Goal: Task Accomplishment & Management: Use online tool/utility

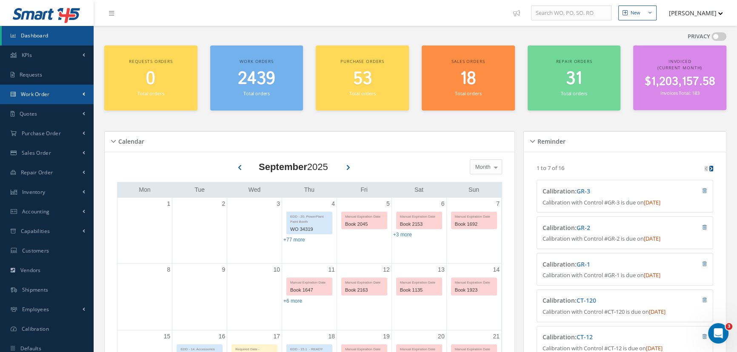
click at [43, 93] on span "Work Order" at bounding box center [35, 94] width 29 height 7
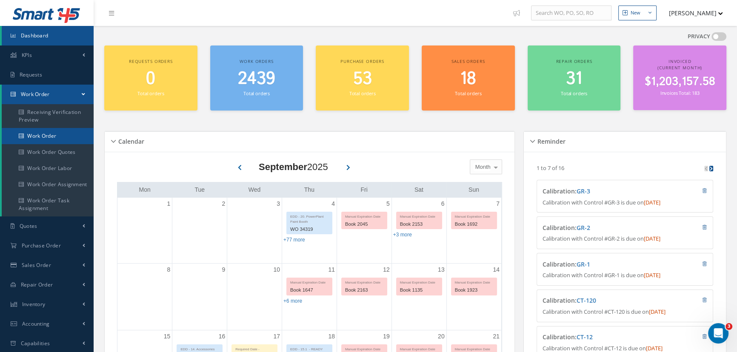
click at [32, 132] on link "Work Order" at bounding box center [48, 136] width 92 height 16
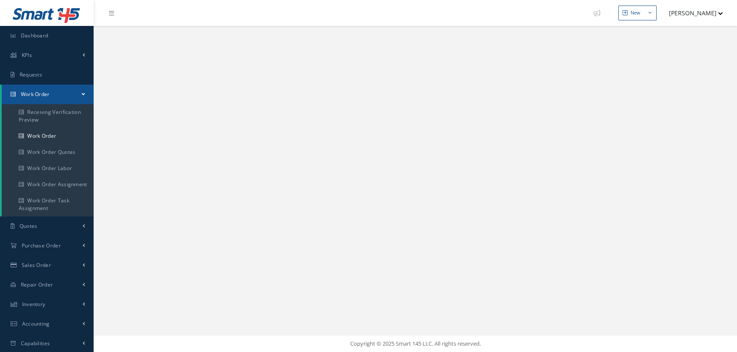
select select "25"
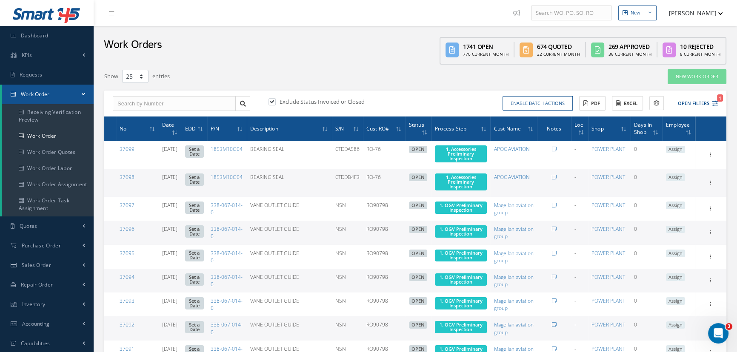
click at [275, 103] on label at bounding box center [276, 102] width 2 height 8
click at [270, 103] on input "checkbox" at bounding box center [272, 103] width 6 height 6
checkbox input "false"
click at [634, 104] on button "Excel" at bounding box center [627, 103] width 31 height 15
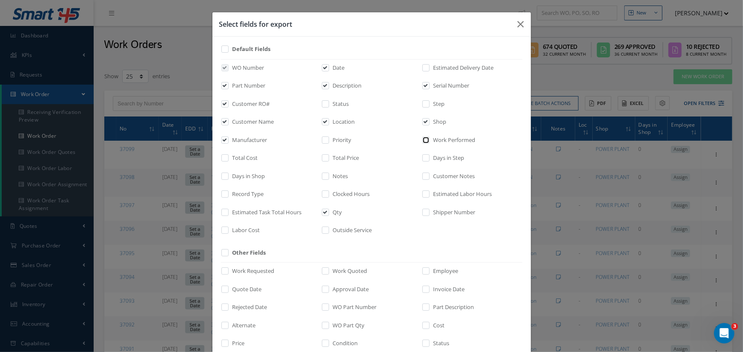
click at [423, 138] on input "checkbox" at bounding box center [426, 143] width 6 height 10
checkbox input "true"
click at [424, 174] on input "checkbox" at bounding box center [426, 179] width 6 height 10
checkbox input "true"
click at [243, 269] on label "Work Requested" at bounding box center [252, 271] width 44 height 9
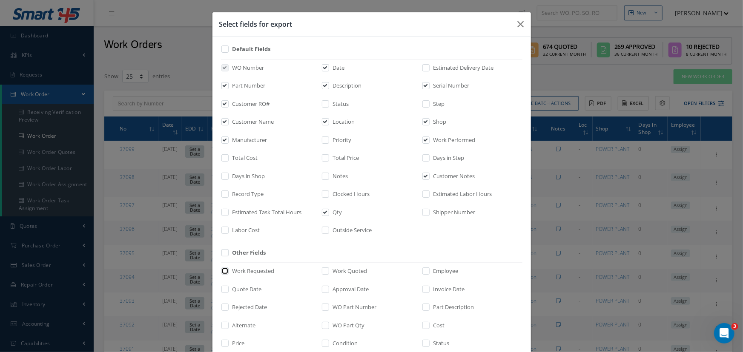
click at [228, 269] on input "checkbox" at bounding box center [226, 274] width 6 height 10
checkbox input "true"
click at [357, 273] on label "Work Quoted" at bounding box center [349, 271] width 37 height 9
click at [329, 273] on input "checkbox" at bounding box center [326, 274] width 6 height 10
checkbox input "true"
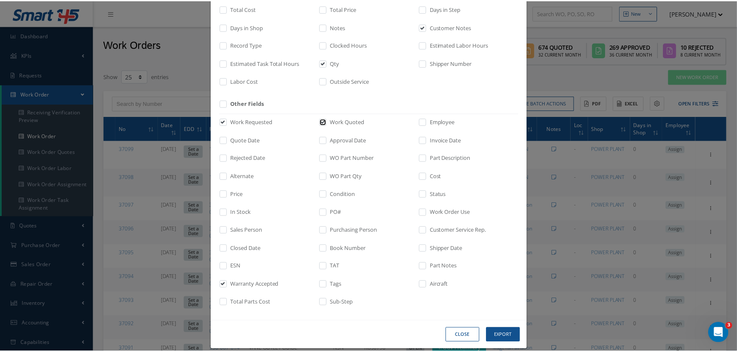
scroll to position [154, 0]
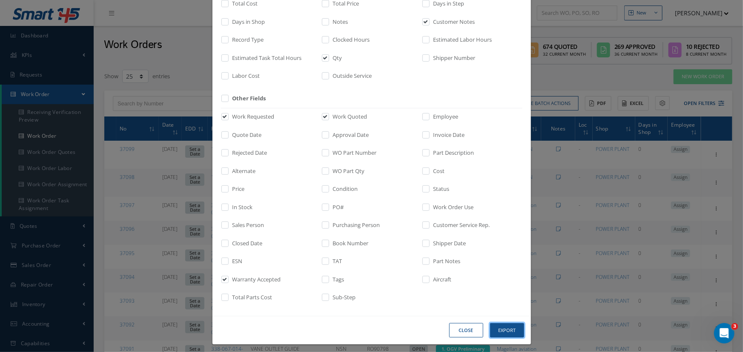
click at [495, 332] on button "Export" at bounding box center [507, 330] width 34 height 15
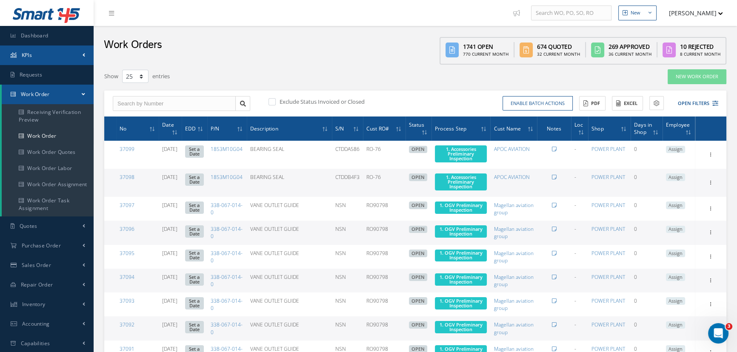
click at [28, 58] on span "KPIs" at bounding box center [27, 54] width 10 height 7
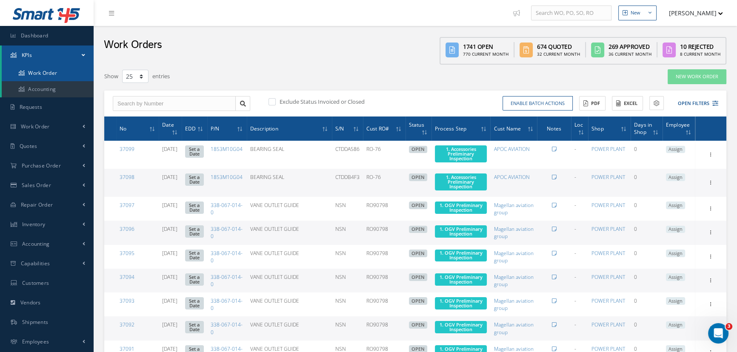
click at [33, 71] on link "Work Order" at bounding box center [48, 73] width 92 height 16
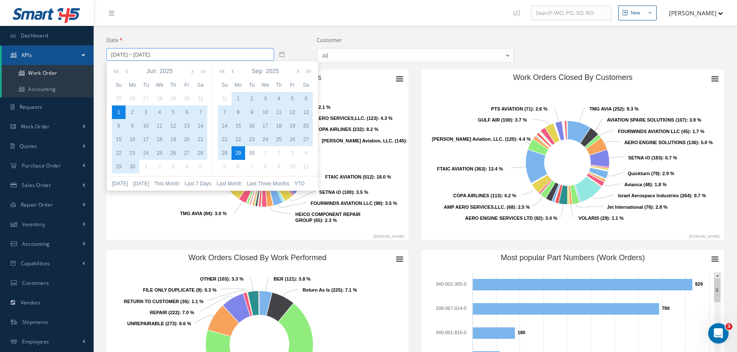
click at [203, 51] on input "06/01/2025 ~ 09/29/2025" at bounding box center [190, 54] width 168 height 13
click at [281, 56] on icon at bounding box center [282, 54] width 6 height 6
click at [240, 57] on input "06/01/2025 ~ 09/29/2025" at bounding box center [190, 54] width 168 height 13
drag, startPoint x: 241, startPoint y: 57, endPoint x: 59, endPoint y: 49, distance: 182.3
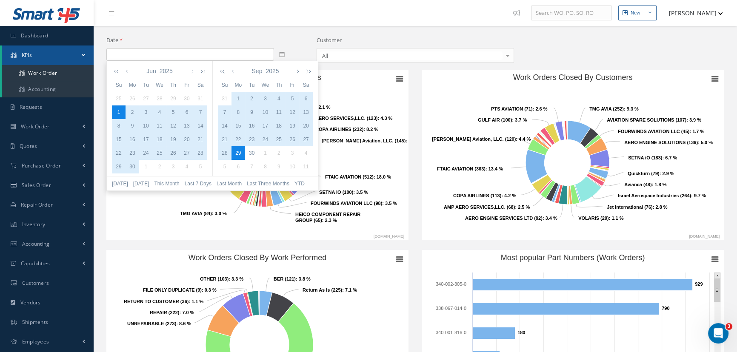
click at [280, 52] on icon at bounding box center [282, 54] width 6 height 6
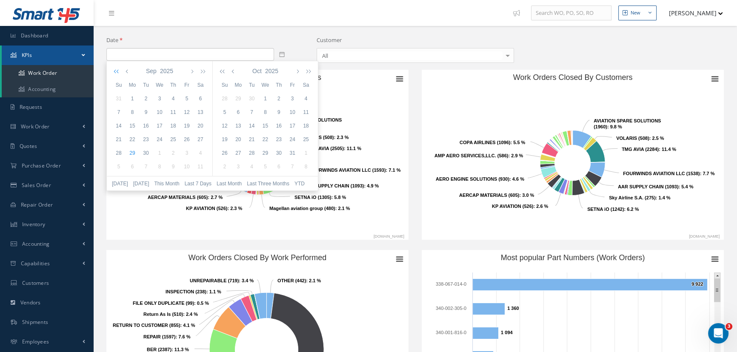
click at [118, 72] on icon "button" at bounding box center [118, 71] width 9 height 7
click at [128, 74] on button "button" at bounding box center [128, 71] width 8 height 14
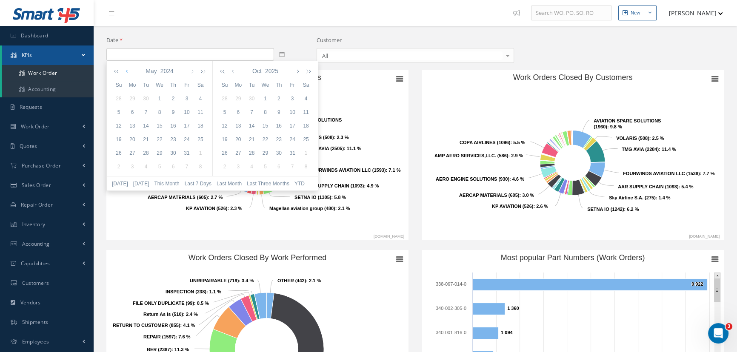
click at [128, 74] on button "button" at bounding box center [128, 71] width 8 height 14
click at [132, 102] on div "1" at bounding box center [133, 99] width 14 height 8
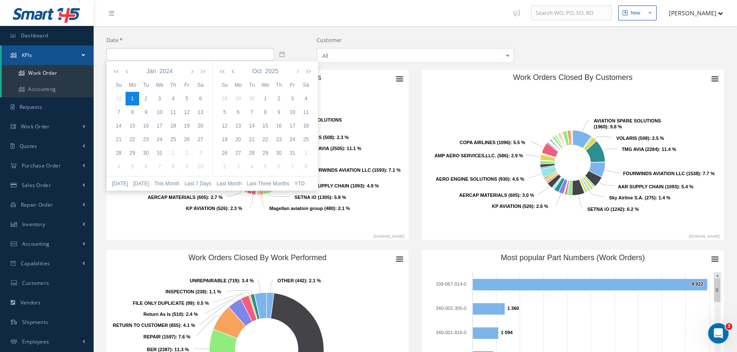
click at [234, 72] on icon "button" at bounding box center [234, 71] width 4 height 7
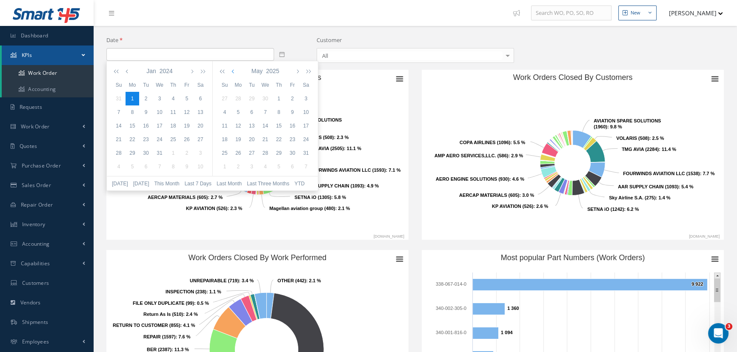
click at [234, 72] on icon "button" at bounding box center [234, 71] width 4 height 7
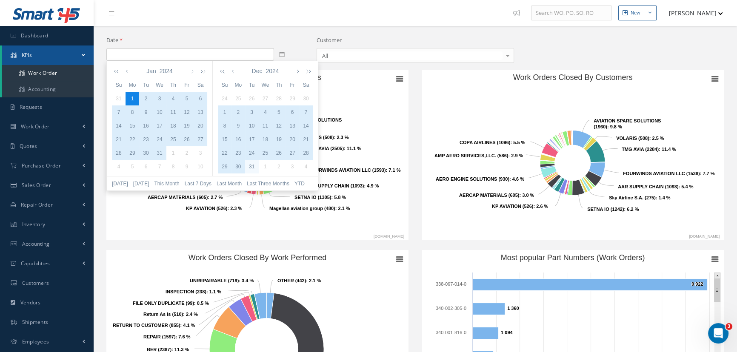
click at [255, 166] on div "31" at bounding box center [252, 167] width 14 height 8
type input "01/01/2024 ~ 12/31/2024"
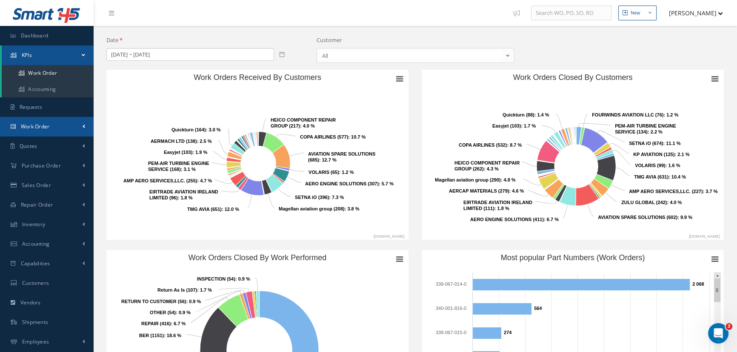
click at [53, 127] on link "Work Order" at bounding box center [47, 127] width 94 height 20
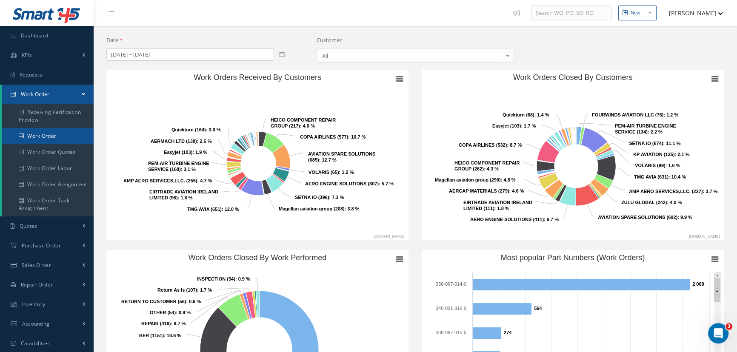
click at [54, 138] on link "Work Order" at bounding box center [48, 136] width 92 height 16
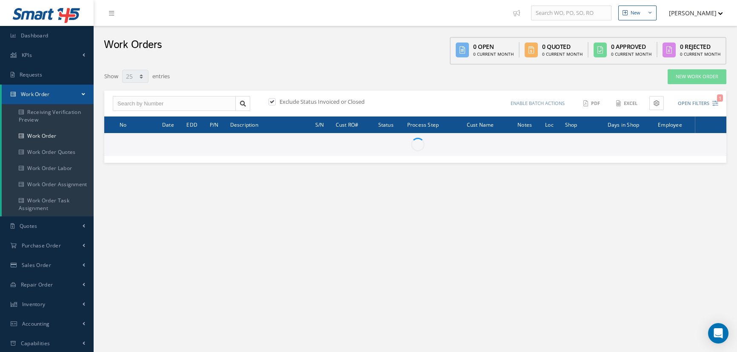
select select "25"
type input "All Work Request"
type input "All Work Performed"
type input "All Status"
type input "WO Part Status"
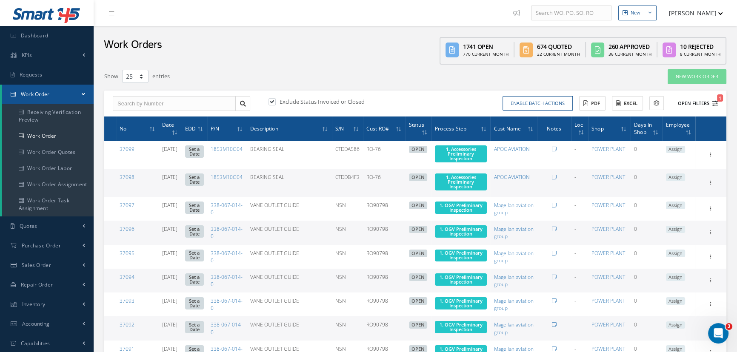
click at [688, 102] on button "Open Filters 1" at bounding box center [694, 104] width 48 height 14
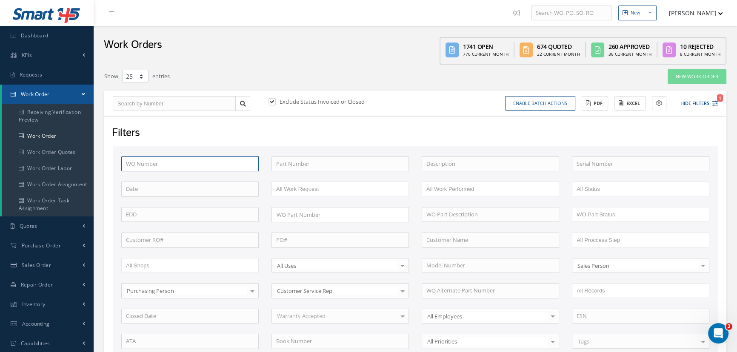
click at [179, 164] on input "text" at bounding box center [189, 164] width 137 height 15
type input "2"
type input "28"
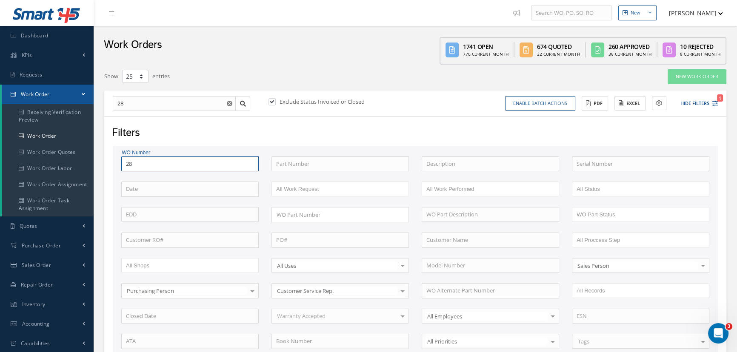
type input "284"
type input "2840"
type input "28405"
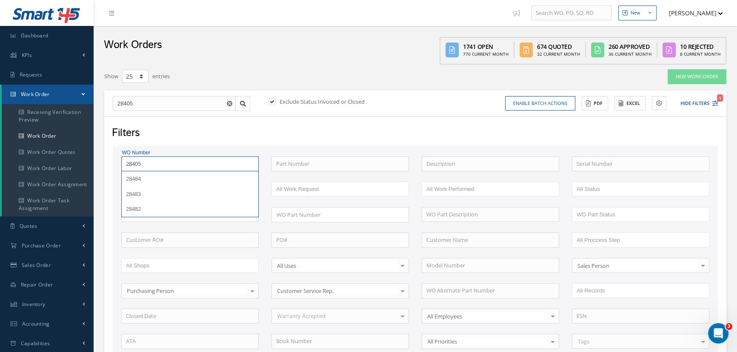
type input "28405"
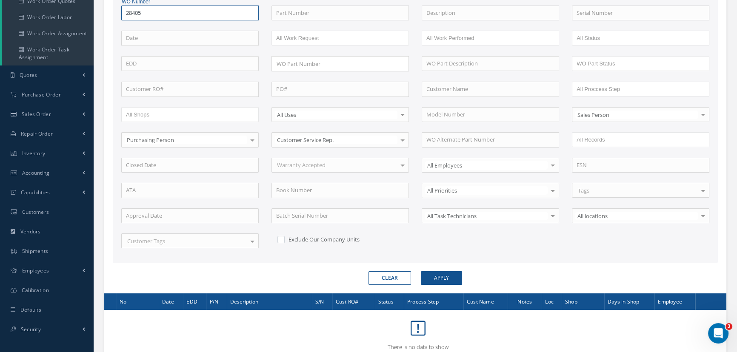
scroll to position [177, 0]
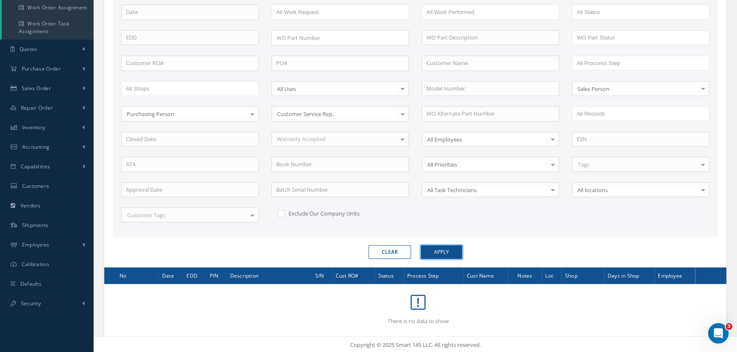
click at [434, 248] on button "Apply" at bounding box center [441, 253] width 41 height 14
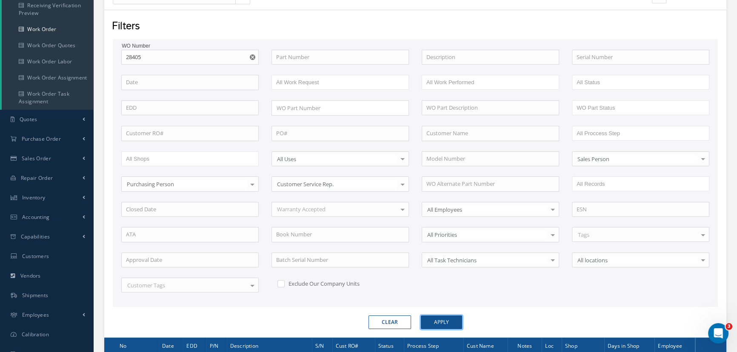
scroll to position [0, 0]
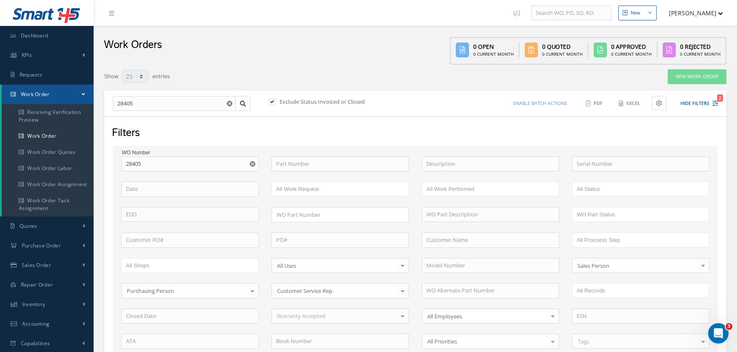
click at [275, 101] on label at bounding box center [276, 102] width 2 height 8
click at [272, 101] on input "checkbox" at bounding box center [272, 103] width 6 height 6
checkbox input "false"
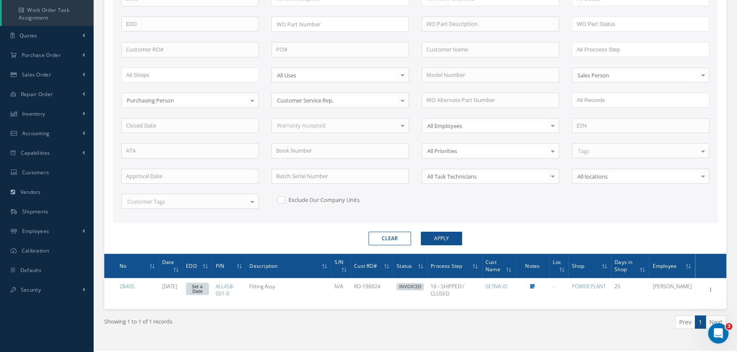
scroll to position [193, 0]
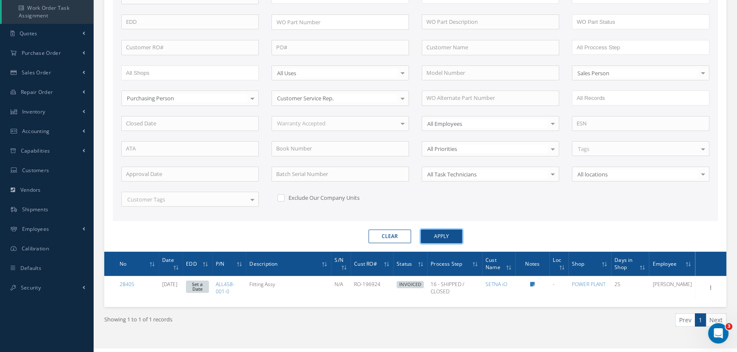
click at [445, 234] on button "Apply" at bounding box center [441, 237] width 41 height 14
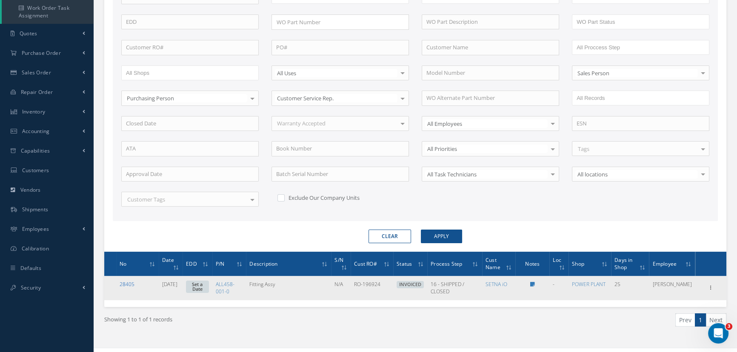
click at [129, 282] on link "28405" at bounding box center [127, 284] width 15 height 7
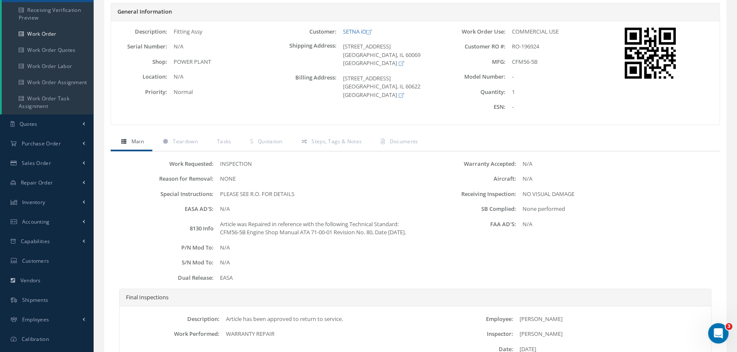
scroll to position [116, 0]
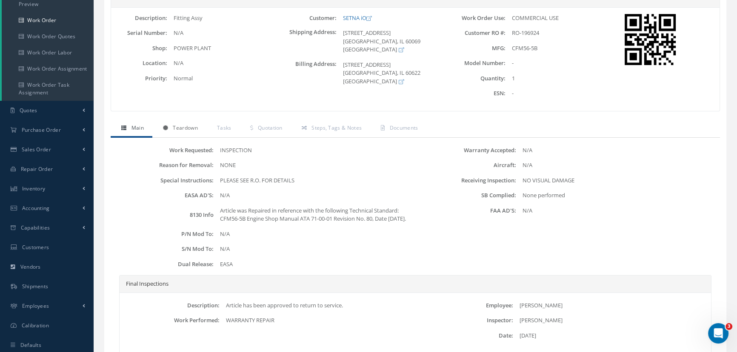
click at [193, 127] on span "Teardown" at bounding box center [185, 127] width 25 height 7
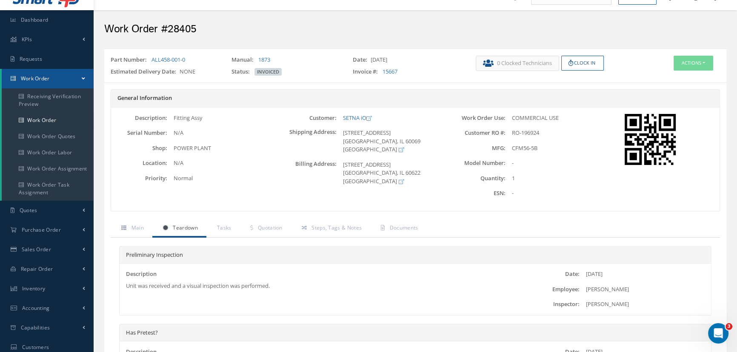
scroll to position [0, 0]
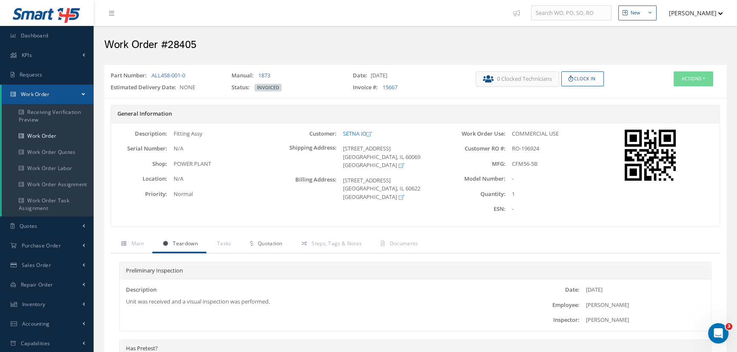
click at [267, 243] on span "Quotation" at bounding box center [270, 243] width 25 height 7
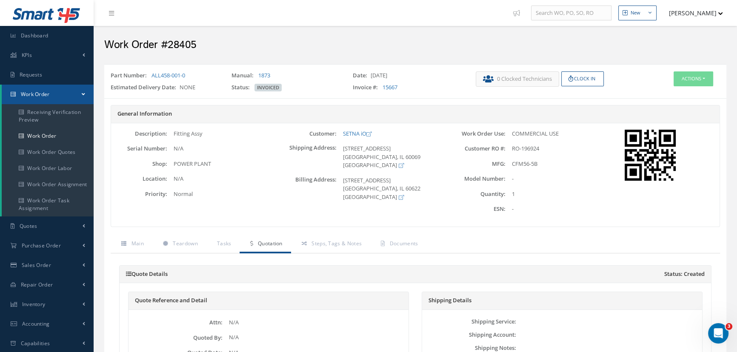
click at [34, 96] on span "Work Order" at bounding box center [35, 94] width 29 height 7
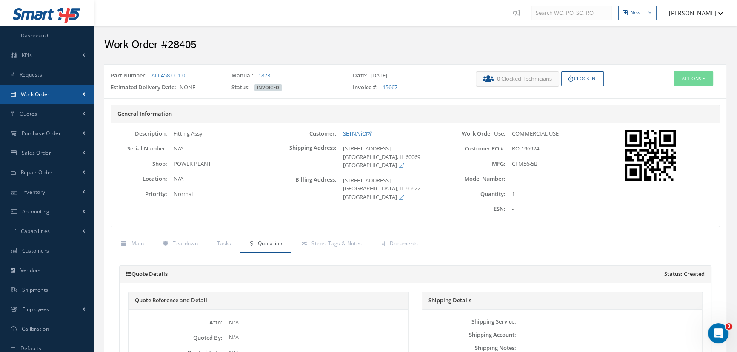
click at [34, 96] on span "Work Order" at bounding box center [35, 94] width 29 height 7
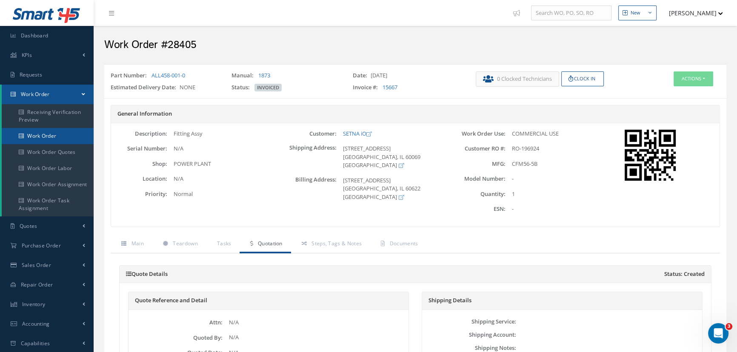
click at [34, 136] on link "Work Order" at bounding box center [48, 136] width 92 height 16
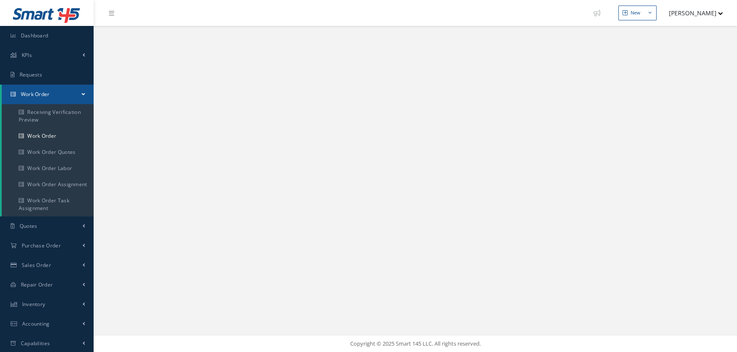
select select "25"
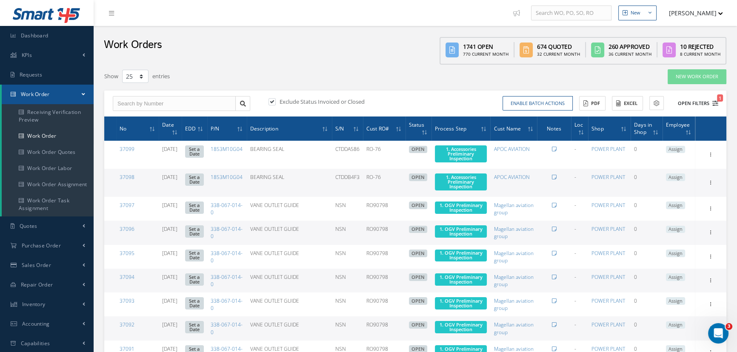
click at [681, 98] on button "Open Filters 1" at bounding box center [694, 104] width 48 height 14
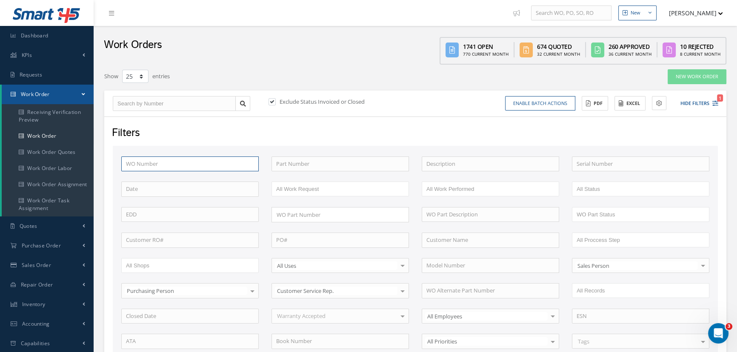
click at [155, 167] on input "text" at bounding box center [189, 164] width 137 height 15
type input "2"
type input "24"
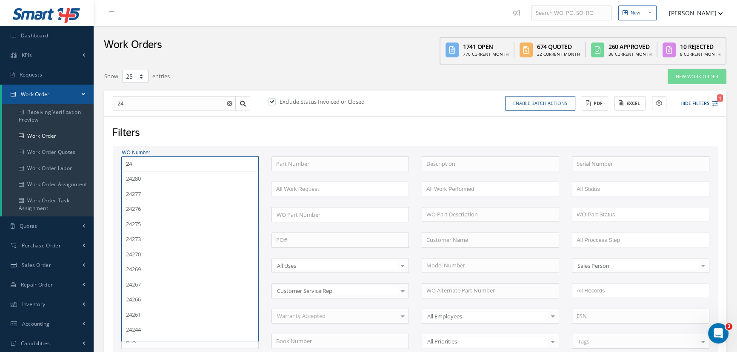
type input "245"
type input "2452"
type input "24524"
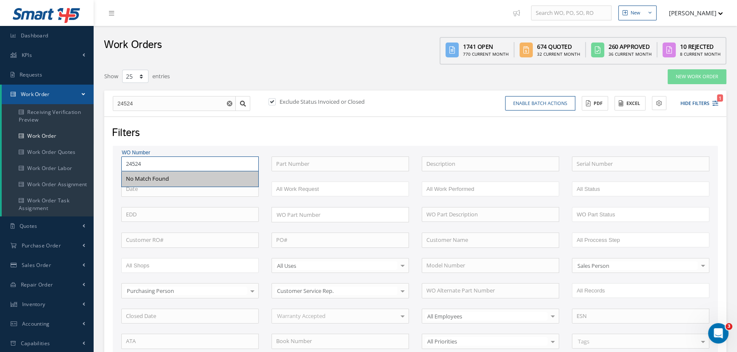
type input "24524"
click at [275, 100] on label at bounding box center [276, 102] width 2 height 8
click at [271, 100] on input "checkbox" at bounding box center [272, 103] width 6 height 6
checkbox input "false"
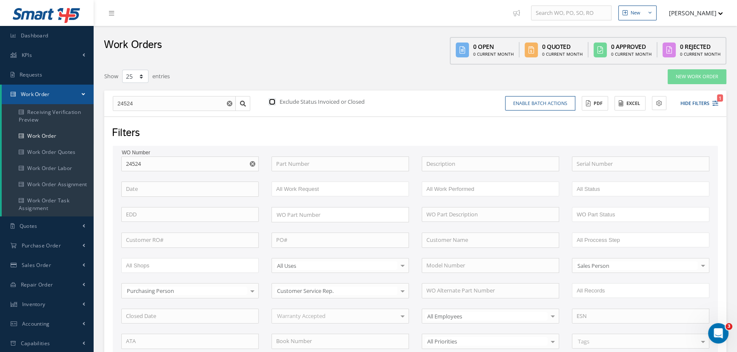
scroll to position [212, 0]
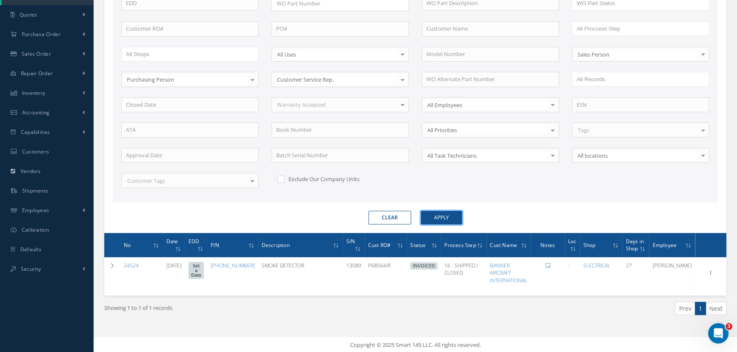
click at [432, 218] on button "Apply" at bounding box center [441, 218] width 41 height 14
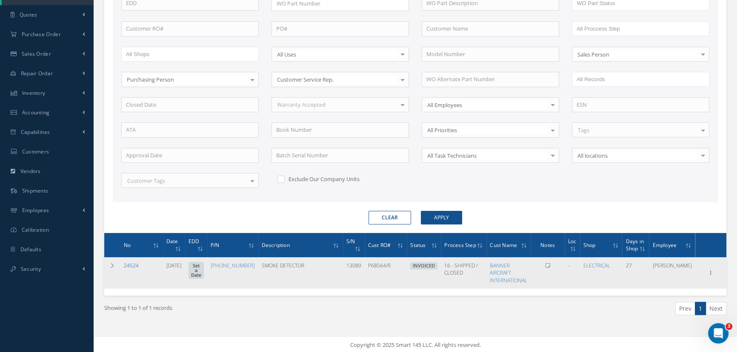
click at [125, 262] on link "24524" at bounding box center [131, 265] width 15 height 7
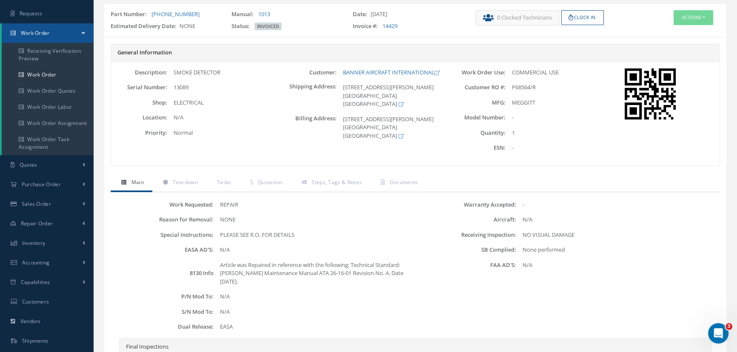
scroll to position [37, 0]
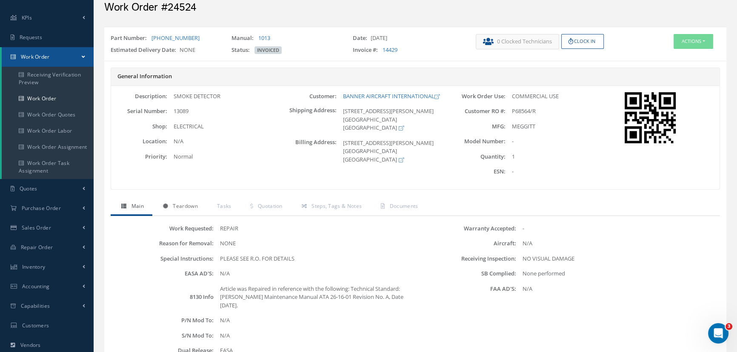
click at [187, 209] on link "Teardown" at bounding box center [179, 207] width 54 height 18
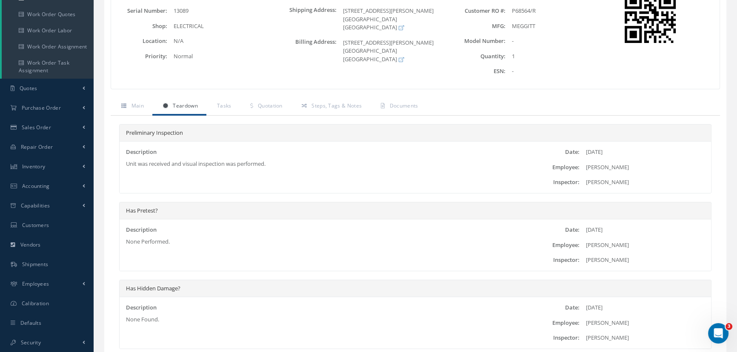
scroll to position [137, 0]
click at [259, 106] on span "Quotation" at bounding box center [270, 106] width 25 height 7
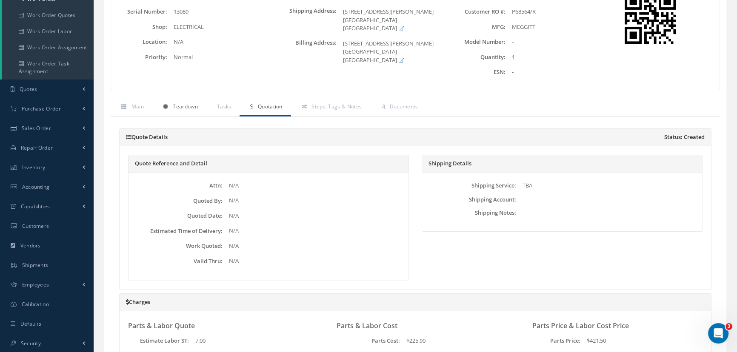
click at [183, 107] on span "Teardown" at bounding box center [185, 106] width 25 height 7
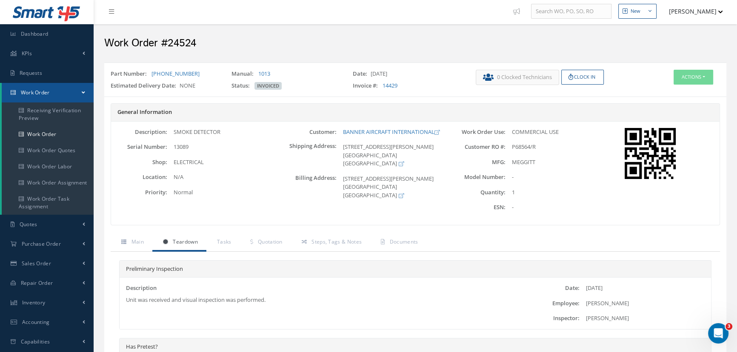
scroll to position [0, 0]
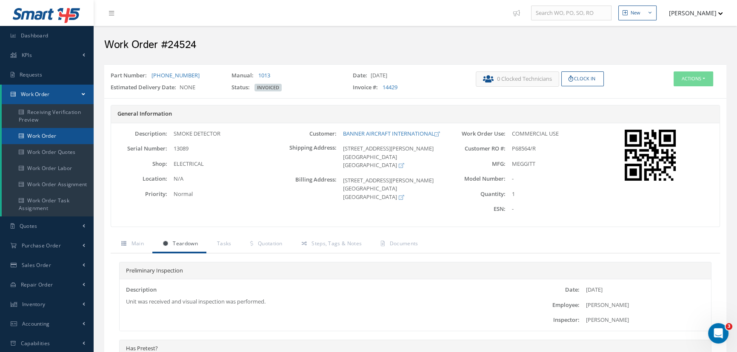
click at [51, 131] on link "Work Order" at bounding box center [48, 136] width 92 height 16
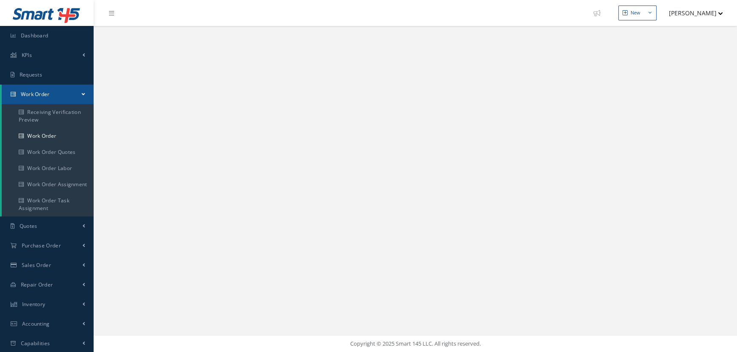
select select "25"
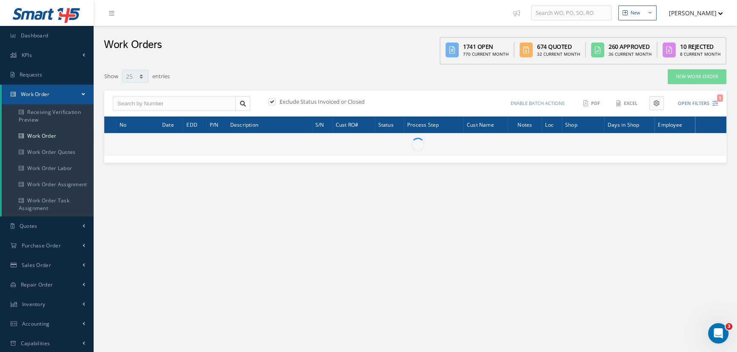
type input "All Work Request"
type input "All Work Performed"
type input "All Status"
type input "WO Part Status"
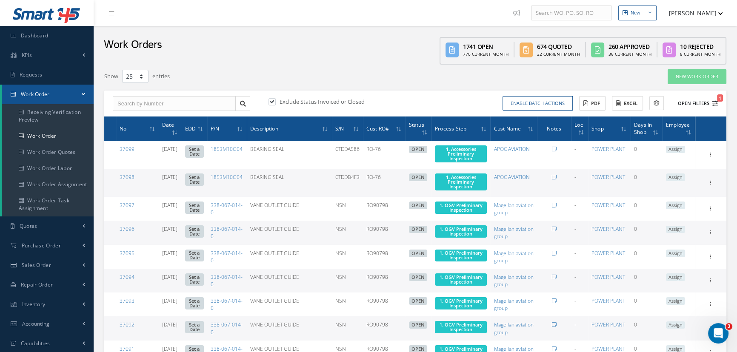
click at [689, 100] on button "Open Filters 1" at bounding box center [694, 104] width 48 height 14
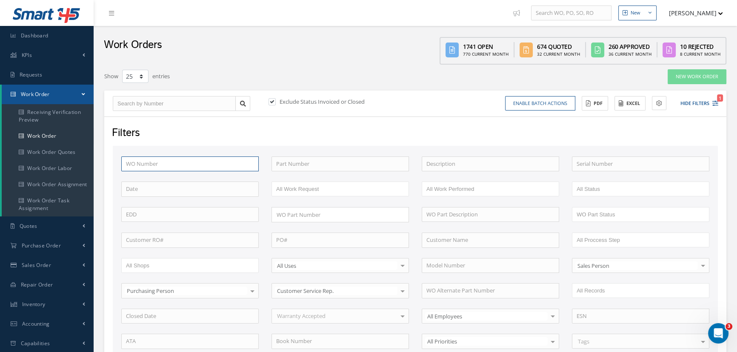
click at [197, 165] on input "text" at bounding box center [189, 164] width 137 height 15
type input "2"
type input "24"
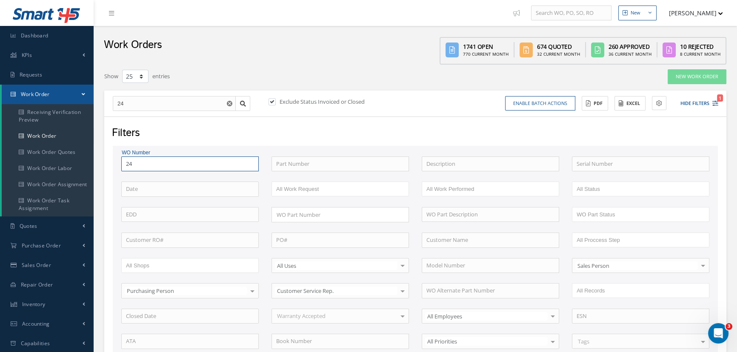
type input "245"
type input "2452"
type input "24525"
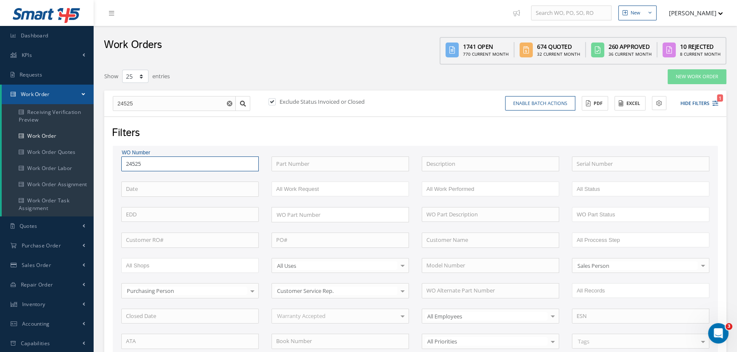
type input "24525"
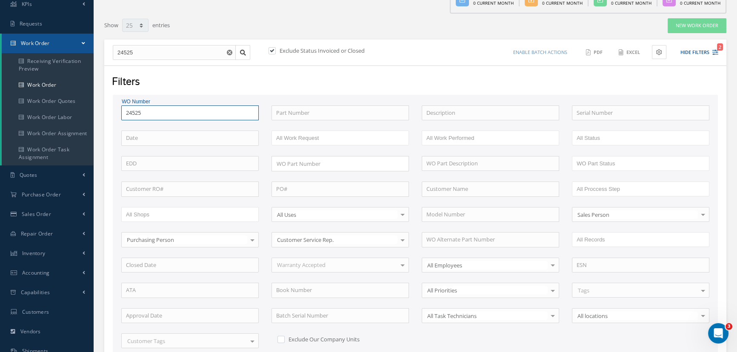
scroll to position [116, 0]
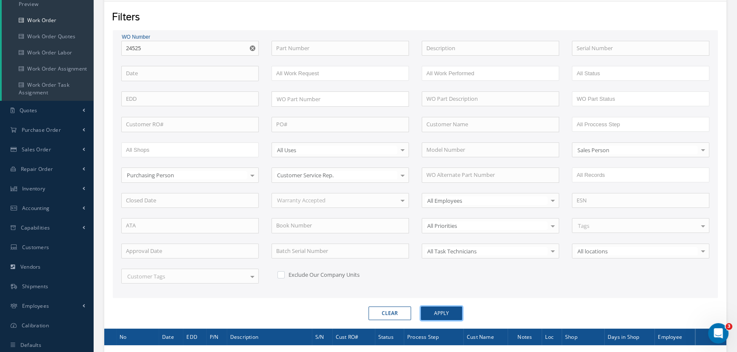
click at [437, 313] on button "Apply" at bounding box center [441, 314] width 41 height 14
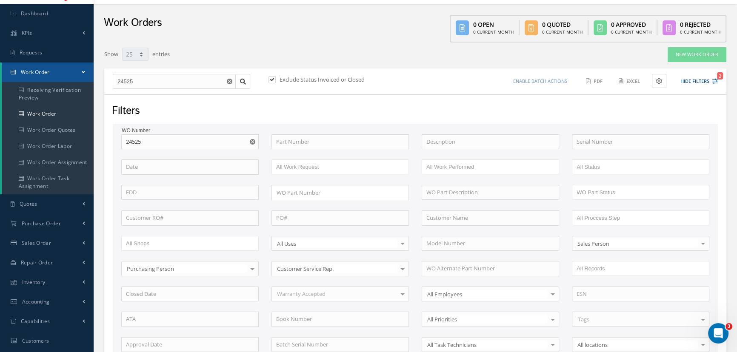
scroll to position [0, 0]
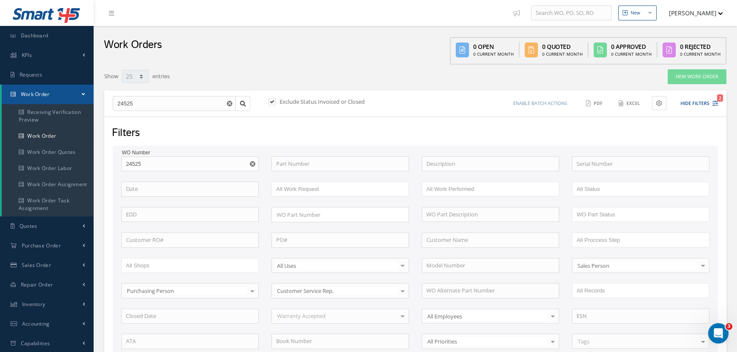
click at [275, 100] on label at bounding box center [276, 102] width 2 height 8
click at [272, 100] on input "checkbox" at bounding box center [272, 103] width 6 height 6
checkbox input "false"
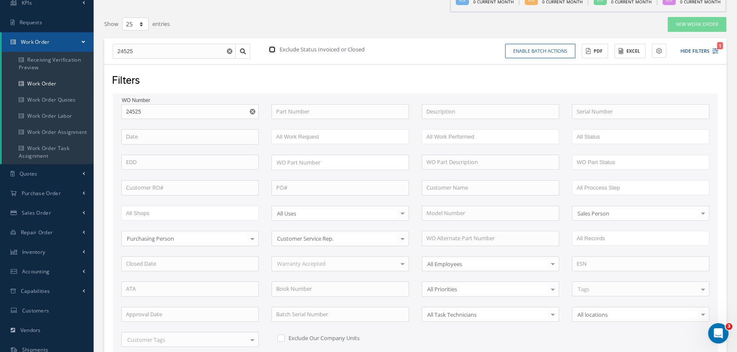
scroll to position [193, 0]
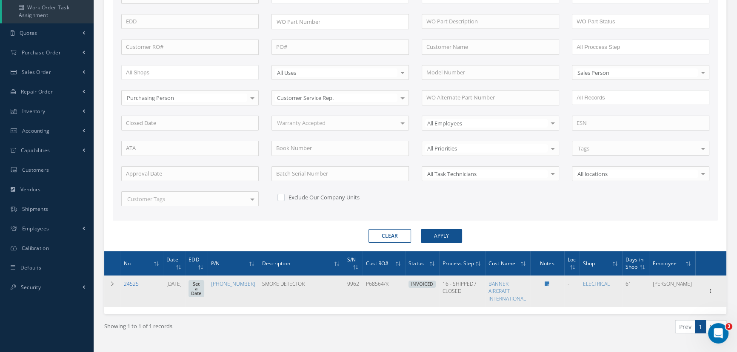
click at [134, 283] on link "24525" at bounding box center [131, 283] width 15 height 7
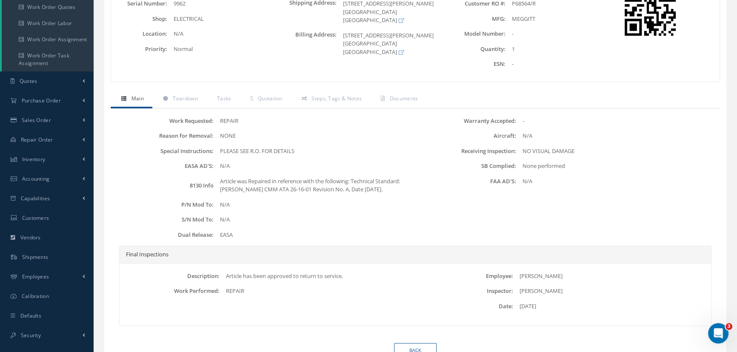
scroll to position [106, 0]
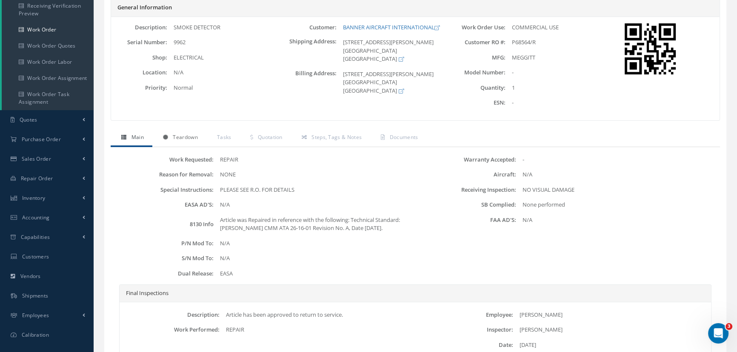
click at [188, 135] on span "Teardown" at bounding box center [185, 137] width 25 height 7
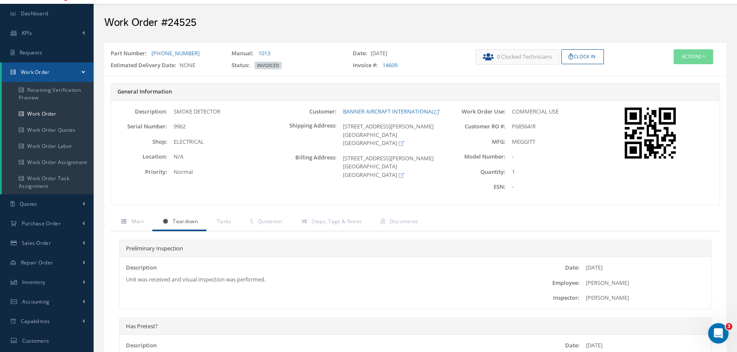
scroll to position [21, 0]
click at [402, 221] on span "Documents" at bounding box center [404, 222] width 29 height 7
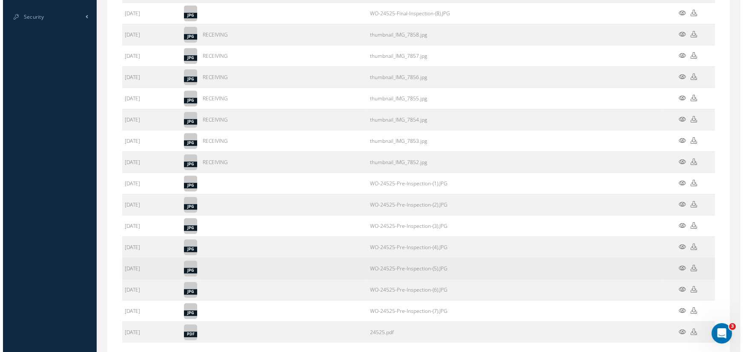
scroll to position [516, 0]
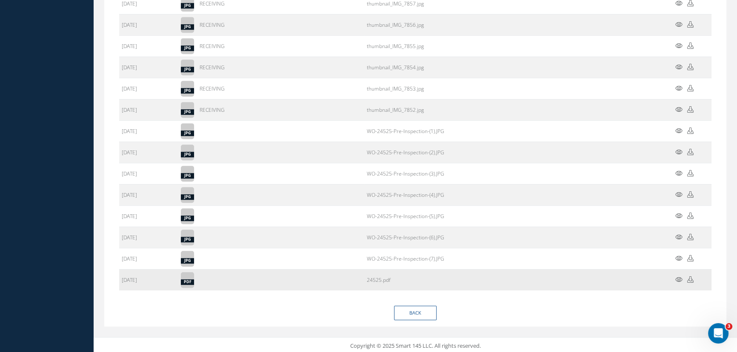
click at [678, 279] on icon at bounding box center [678, 280] width 7 height 6
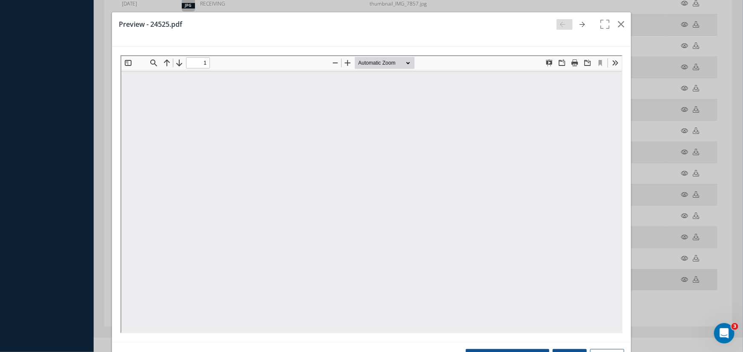
scroll to position [0, 0]
type input "0"
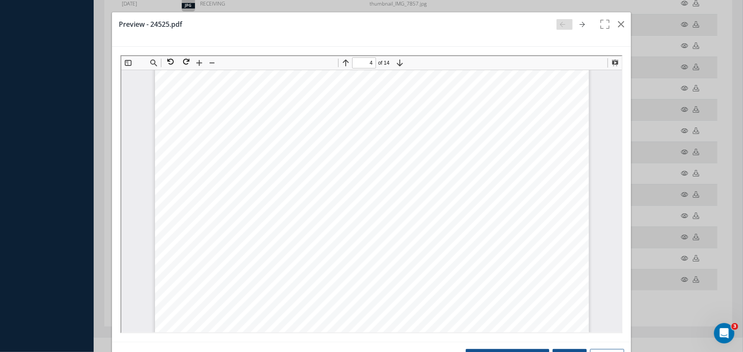
scroll to position [487, 0]
type input "1"
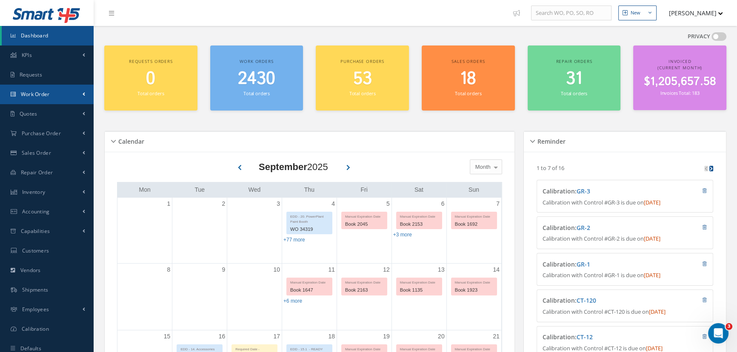
click at [46, 92] on span "Work Order" at bounding box center [35, 94] width 29 height 7
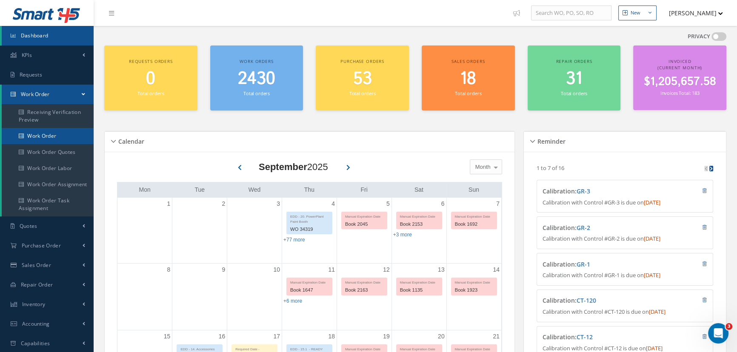
click at [38, 134] on link "Work Order" at bounding box center [48, 136] width 92 height 16
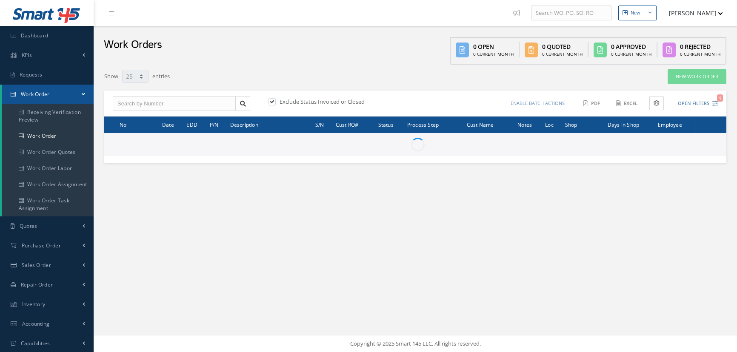
select select "25"
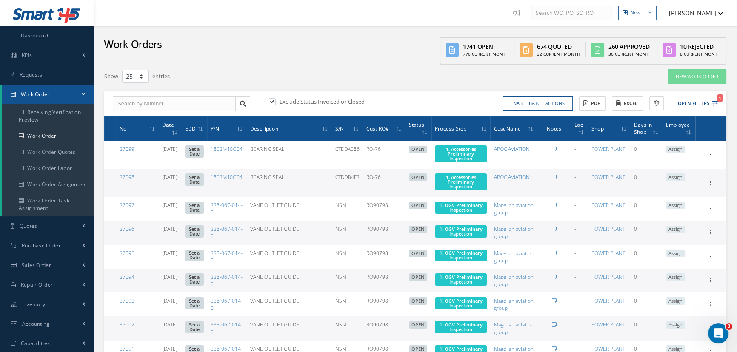
click at [275, 99] on label at bounding box center [276, 102] width 2 height 8
click at [274, 100] on input "checkbox" at bounding box center [272, 103] width 6 height 6
checkbox input "false"
click at [692, 103] on button "Open Filters" at bounding box center [694, 104] width 48 height 14
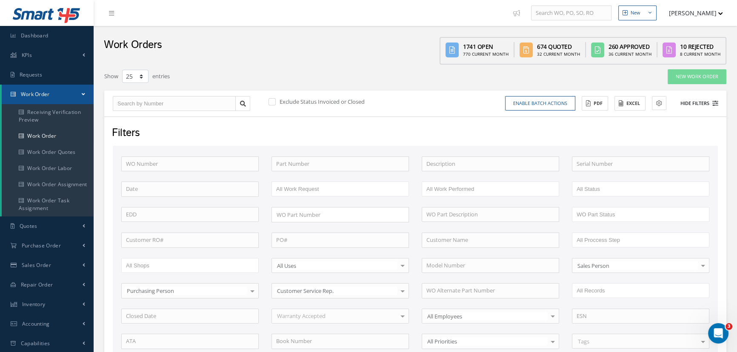
click at [684, 103] on button "Hide Filters" at bounding box center [696, 104] width 46 height 14
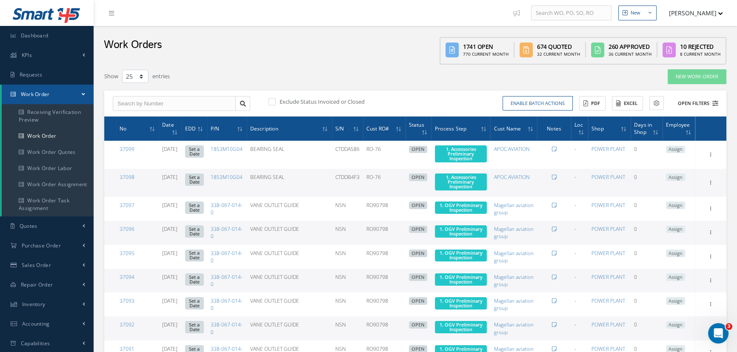
click at [718, 103] on div "Enable batch actions Update Work Orders Close Work Orders ACTIONS Receive Payme…" at bounding box center [568, 103] width 306 height 15
click at [698, 105] on button "Open Filters" at bounding box center [694, 104] width 48 height 14
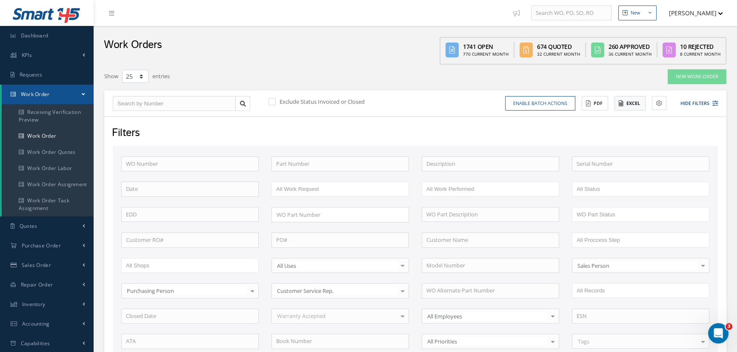
click at [622, 103] on icon at bounding box center [621, 103] width 5 height 6
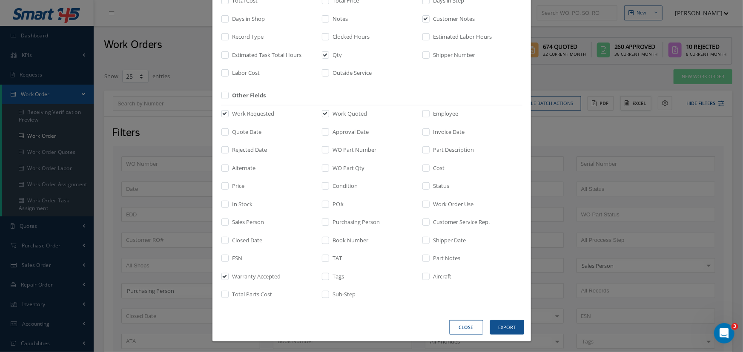
scroll to position [158, 0]
click at [223, 277] on input "checkbox" at bounding box center [226, 279] width 6 height 10
checkbox input "false"
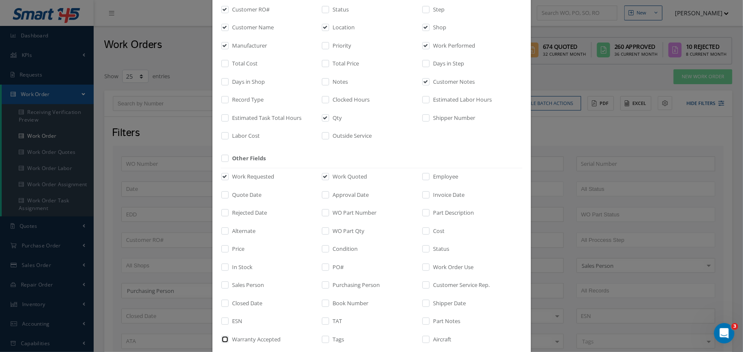
scroll to position [81, 0]
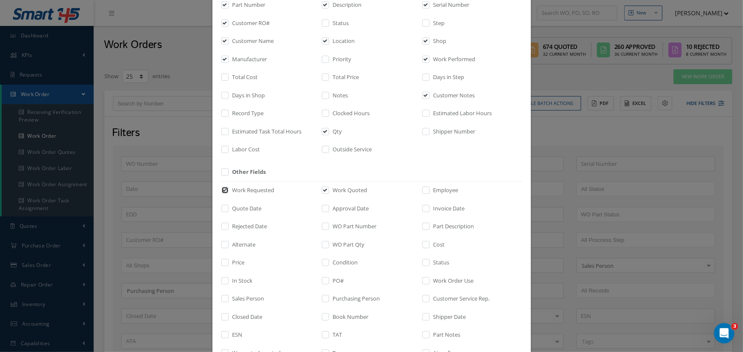
click at [225, 189] on input "checkbox" at bounding box center [226, 194] width 6 height 10
checkbox input "false"
click at [331, 189] on label "Work Quoted" at bounding box center [349, 190] width 37 height 9
click at [329, 189] on input "checkbox" at bounding box center [326, 194] width 6 height 10
checkbox input "false"
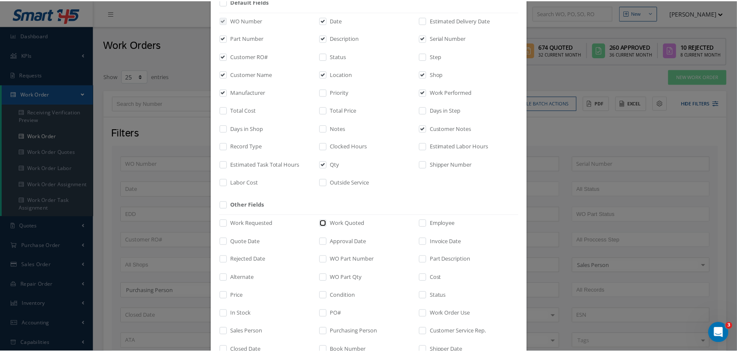
scroll to position [158, 0]
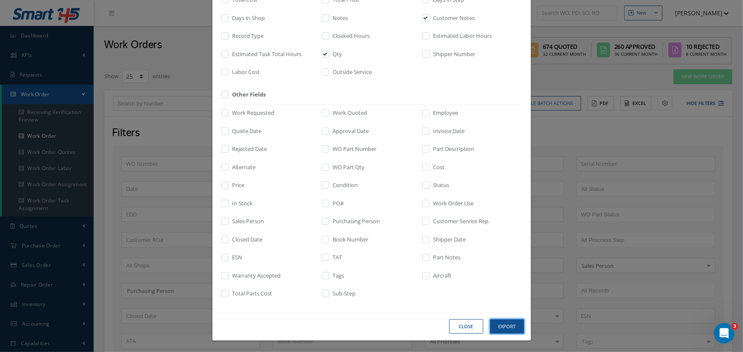
click at [497, 326] on button "Export" at bounding box center [507, 327] width 34 height 15
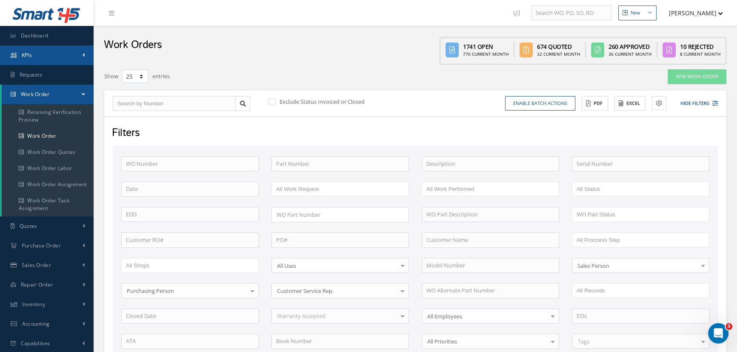
click at [38, 57] on link "KPIs" at bounding box center [47, 56] width 94 height 20
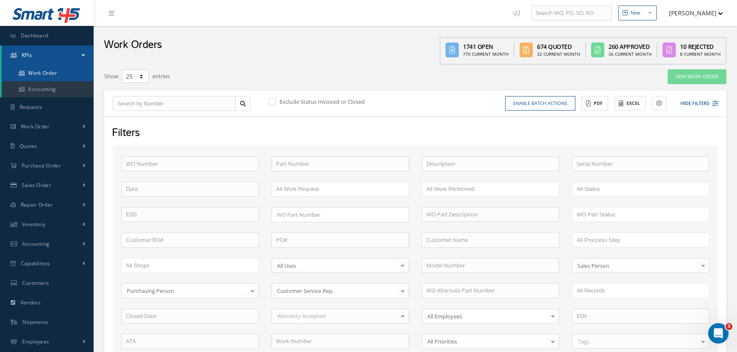
click at [40, 74] on link "Work Order" at bounding box center [48, 73] width 92 height 16
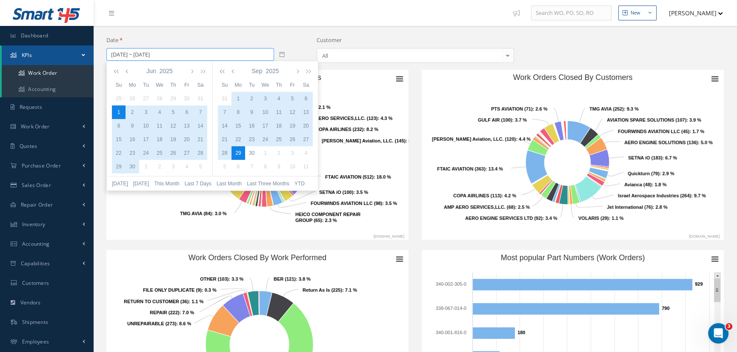
click at [141, 54] on input "[DATE] ~ [DATE]" at bounding box center [190, 54] width 168 height 13
click at [118, 70] on icon "button" at bounding box center [118, 71] width 9 height 7
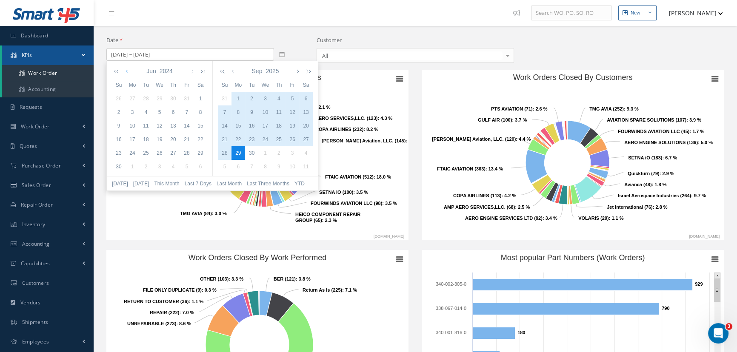
click at [126, 72] on icon "button" at bounding box center [128, 71] width 4 height 7
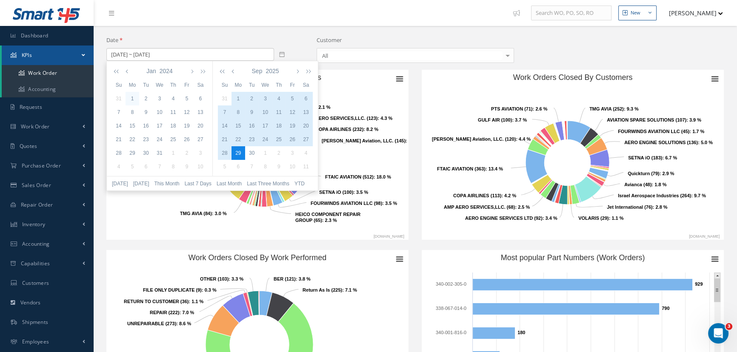
click at [129, 97] on div "1" at bounding box center [133, 99] width 14 height 8
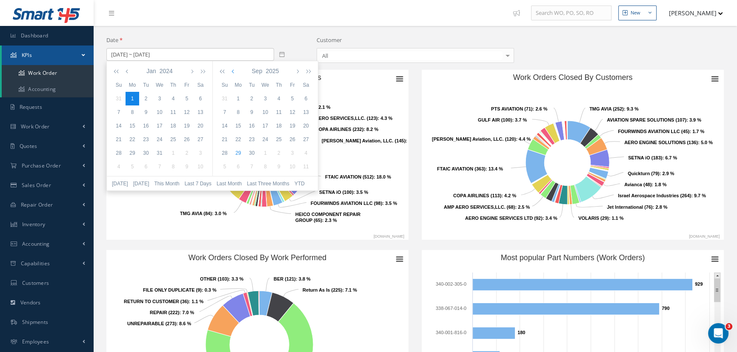
click at [232, 72] on icon "button" at bounding box center [234, 71] width 4 height 7
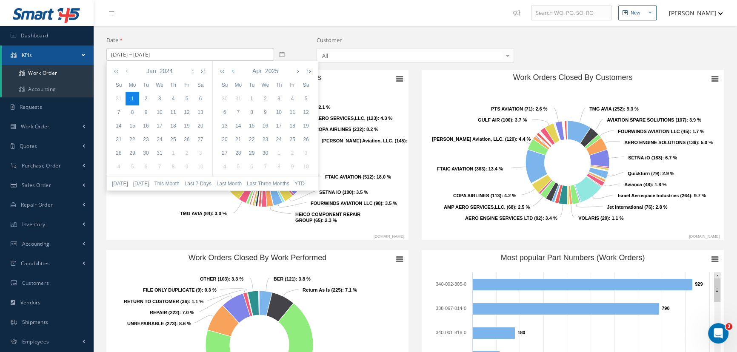
click at [232, 72] on icon "button" at bounding box center [234, 71] width 4 height 7
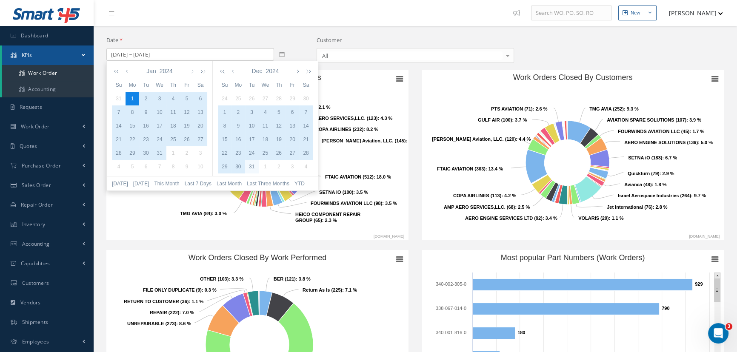
click at [254, 168] on div "31" at bounding box center [252, 167] width 14 height 8
type input "01/01/2024 ~ 12/31/2024"
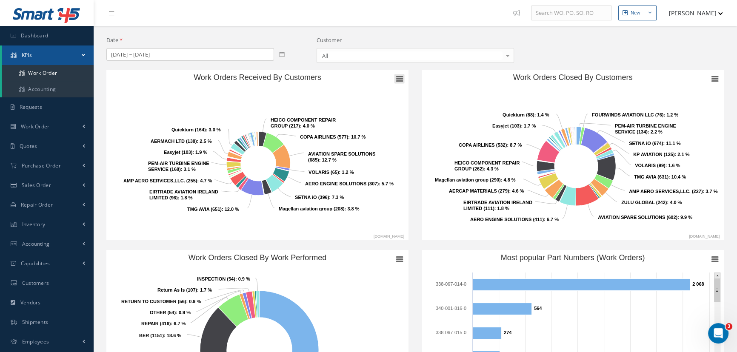
click at [398, 78] on icon "Work Orders Received By Customers" at bounding box center [400, 79] width 6 height 4
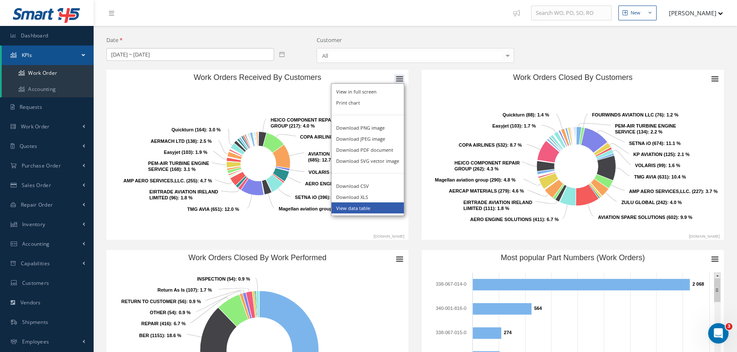
click at [374, 209] on li "View data table" at bounding box center [368, 208] width 72 height 11
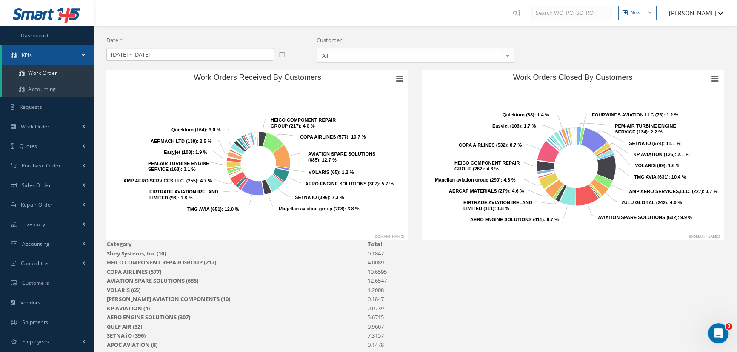
click at [374, 214] on rect "Work Orders Received By Customers" at bounding box center [257, 155] width 302 height 170
click at [400, 81] on g "Chart context menu" at bounding box center [399, 78] width 10 height 9
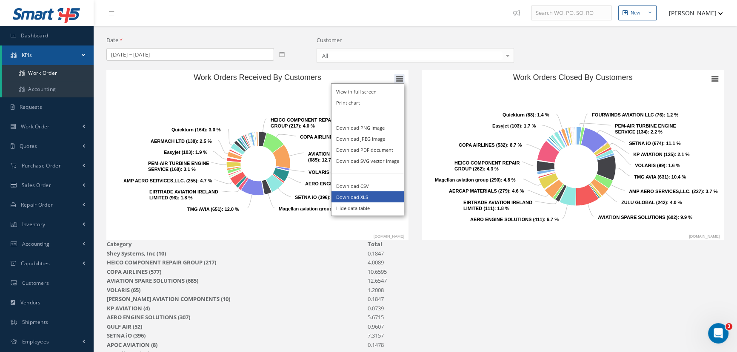
click at [363, 198] on li "Download XLS" at bounding box center [368, 196] width 72 height 11
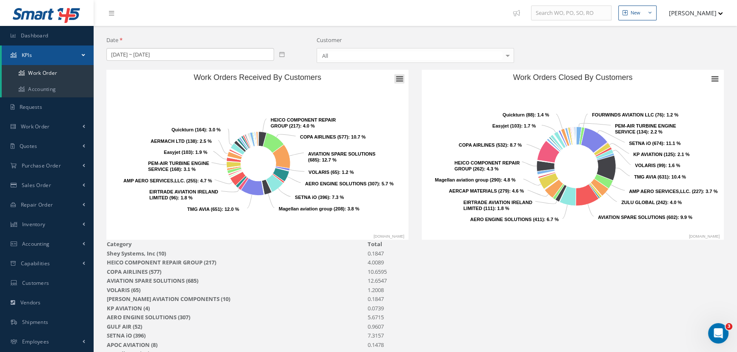
click at [397, 77] on icon "Work Orders Received By Customers" at bounding box center [400, 79] width 6 height 4
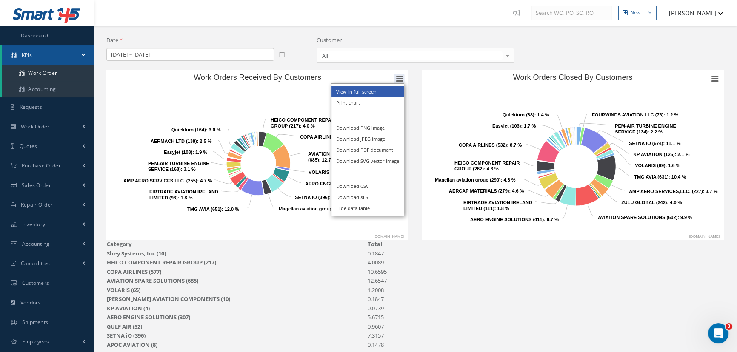
click at [374, 90] on li "View in full screen" at bounding box center [368, 91] width 72 height 11
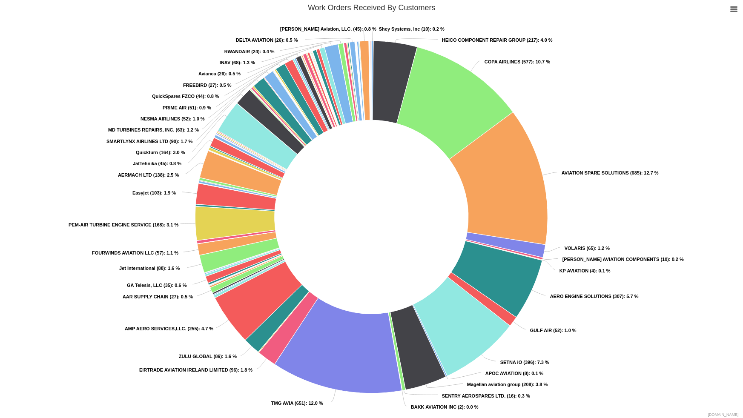
click at [731, 80] on rect "Work Orders Received By Customers" at bounding box center [371, 209] width 743 height 418
click at [736, 7] on icon "Work Orders Received By Customers" at bounding box center [734, 9] width 6 height 4
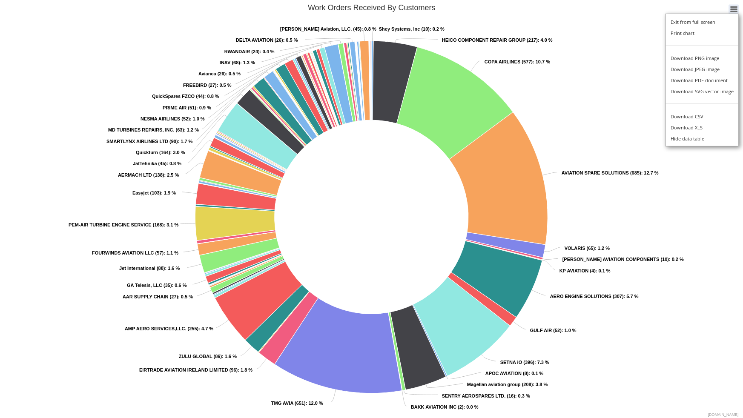
click at [641, 71] on rect "Work Orders Received By Customers" at bounding box center [371, 209] width 743 height 418
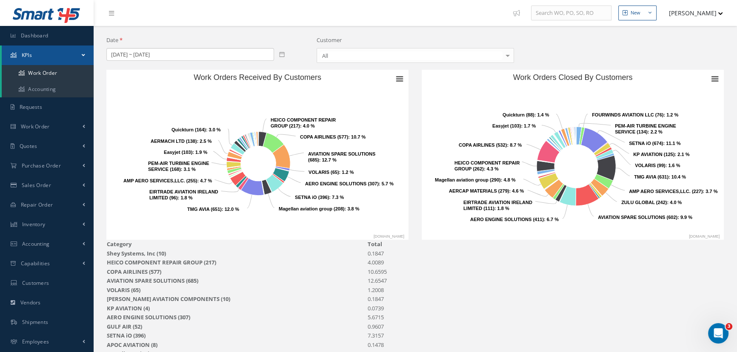
click at [388, 231] on rect "Work Orders Received By Customers" at bounding box center [257, 155] width 302 height 170
click at [40, 125] on span "Work Order" at bounding box center [35, 126] width 29 height 7
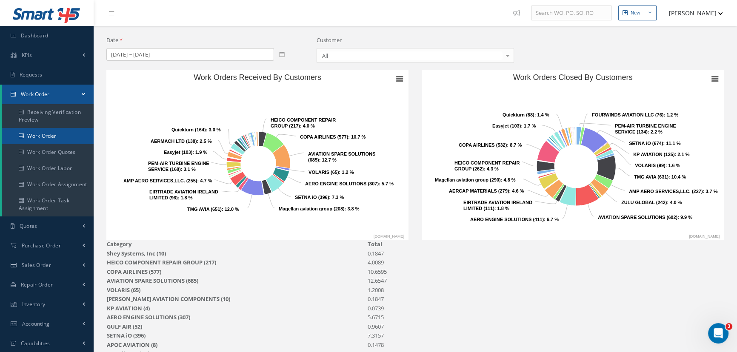
click at [38, 136] on link "Work Order" at bounding box center [48, 136] width 92 height 16
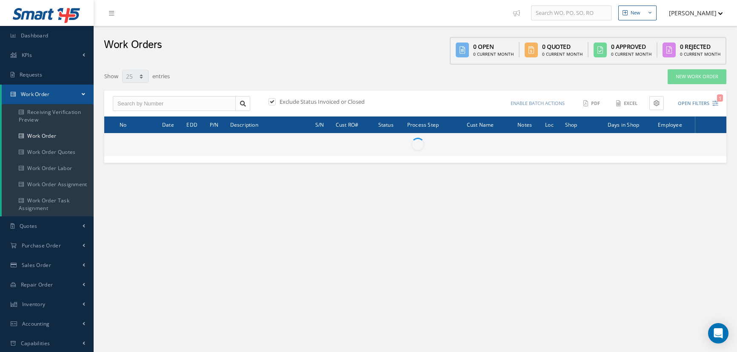
select select "25"
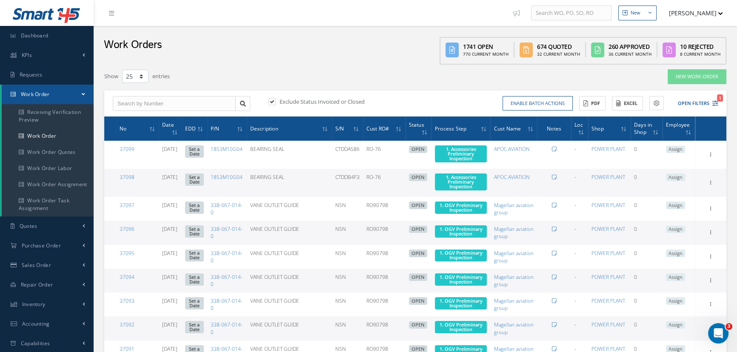
click at [275, 102] on label at bounding box center [276, 102] width 2 height 8
click at [274, 102] on input "checkbox" at bounding box center [272, 103] width 6 height 6
checkbox input "false"
click at [629, 105] on button "Excel" at bounding box center [627, 103] width 31 height 15
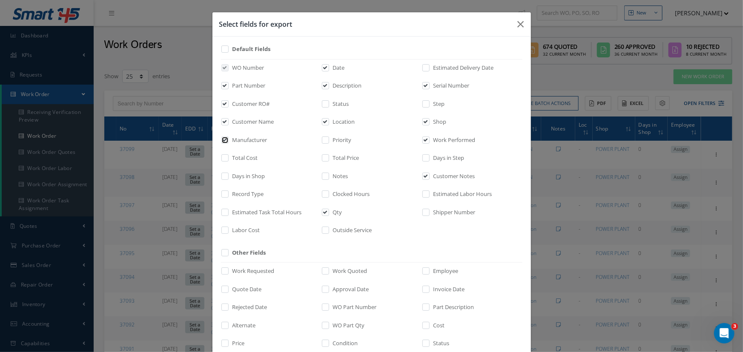
click at [224, 138] on input "checkbox" at bounding box center [226, 143] width 6 height 10
checkbox input "false"
click at [431, 122] on label "Shop" at bounding box center [438, 122] width 15 height 9
click at [429, 122] on input "checkbox" at bounding box center [426, 125] width 6 height 10
checkbox input "false"
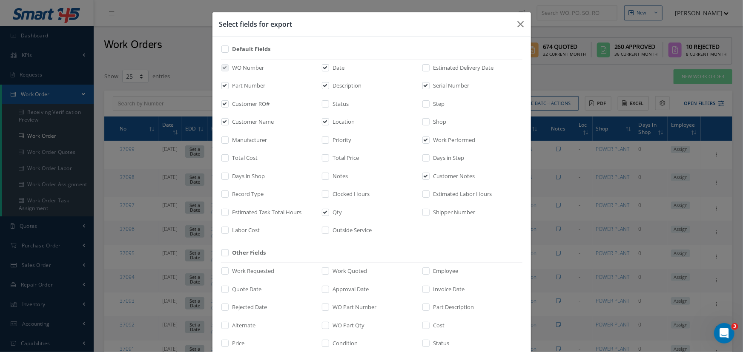
click at [429, 137] on label at bounding box center [430, 142] width 2 height 12
click at [423, 138] on input "checkbox" at bounding box center [426, 143] width 6 height 10
checkbox input "false"
click at [423, 178] on input "checkbox" at bounding box center [426, 179] width 6 height 10
checkbox input "false"
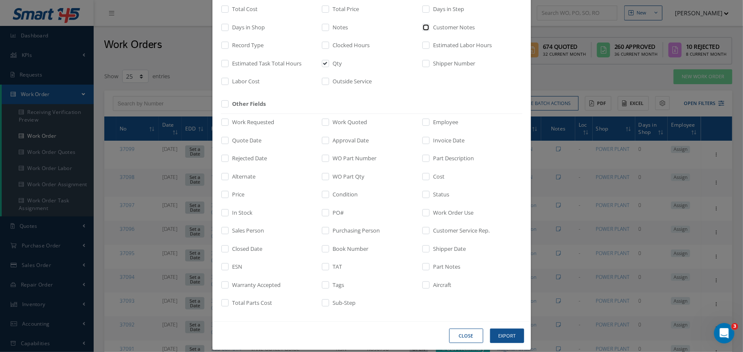
scroll to position [158, 0]
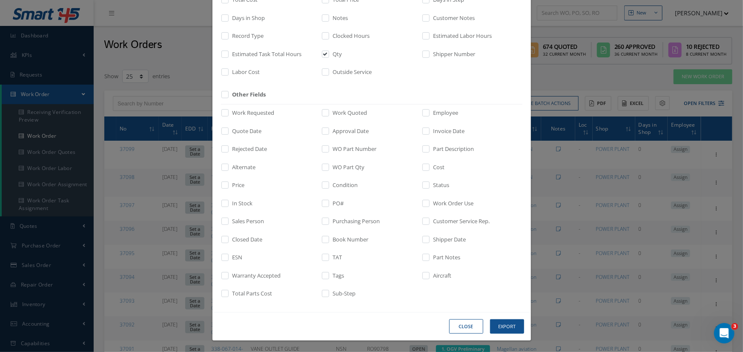
click at [230, 243] on label "Closed Date" at bounding box center [246, 240] width 32 height 9
click at [228, 243] on input "checkbox" at bounding box center [226, 242] width 6 height 10
checkbox input "true"
click at [500, 326] on button "Export" at bounding box center [507, 327] width 34 height 15
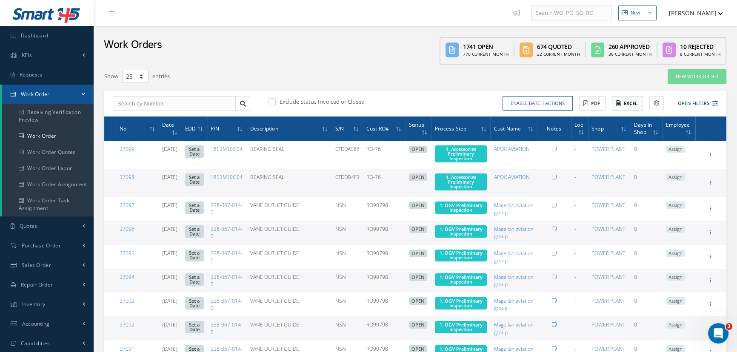
click at [629, 102] on button "Excel" at bounding box center [627, 103] width 31 height 15
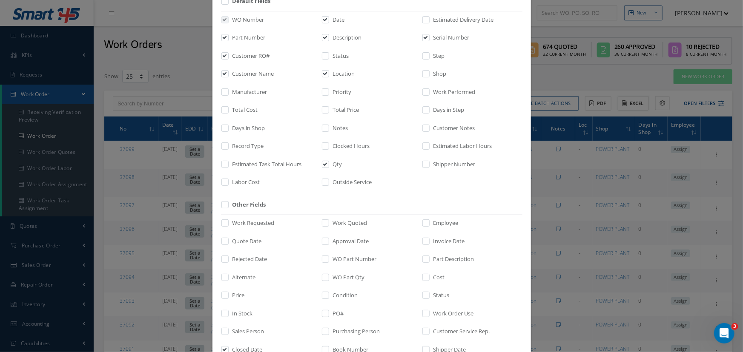
scroll to position [0, 0]
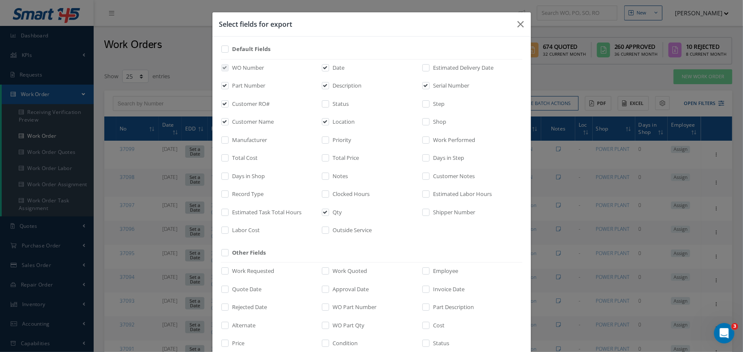
click at [329, 102] on label at bounding box center [330, 106] width 2 height 12
click at [326, 102] on input "checkbox" at bounding box center [326, 107] width 6 height 10
checkbox input "true"
click at [425, 102] on input "checkbox" at bounding box center [426, 107] width 6 height 10
checkbox input "true"
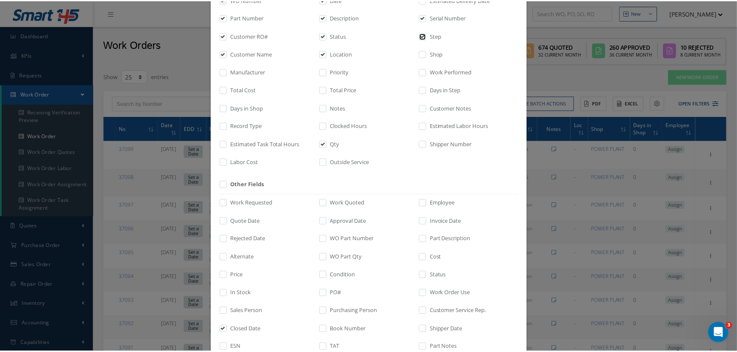
scroll to position [158, 0]
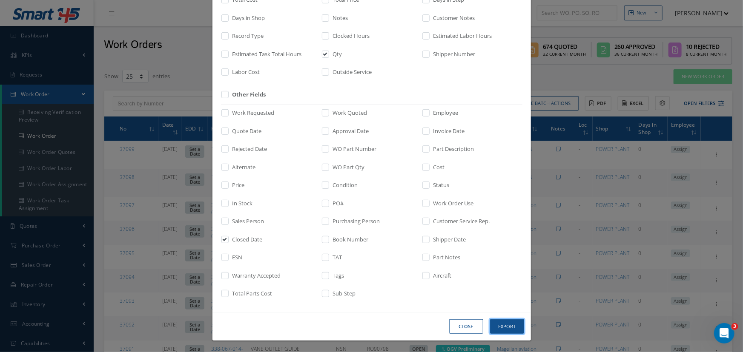
click at [504, 328] on button "Export" at bounding box center [507, 327] width 34 height 15
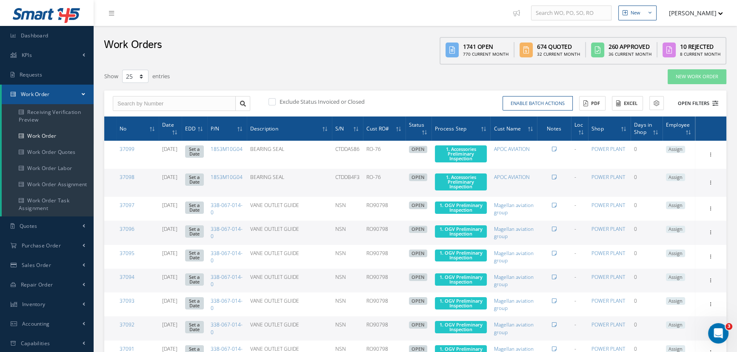
click at [697, 106] on button "Open Filters" at bounding box center [694, 104] width 48 height 14
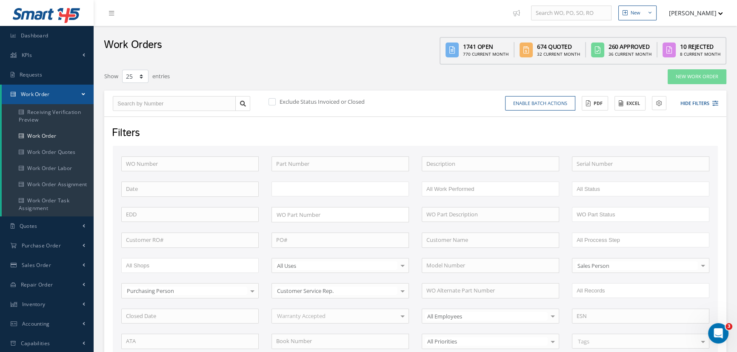
click at [340, 190] on ul at bounding box center [340, 189] width 137 height 15
click at [363, 191] on ul "WARRANTY REPAIR" at bounding box center [340, 189] width 137 height 15
click at [388, 203] on ul "WARRANTY REPAIR WARRANTY REPLACEMENT" at bounding box center [340, 195] width 137 height 26
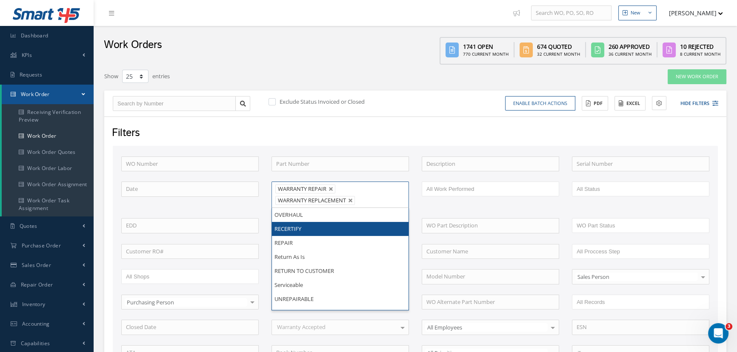
scroll to position [179, 0]
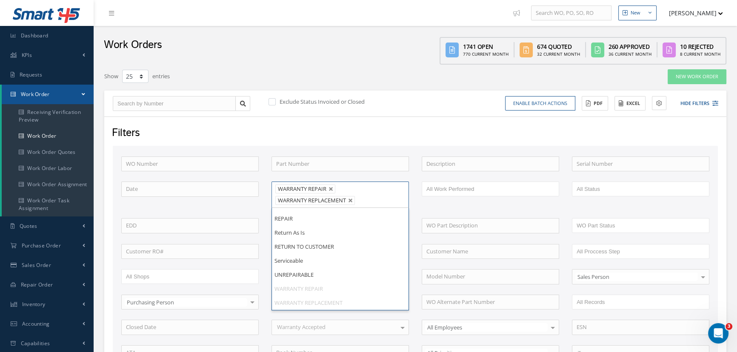
click at [408, 129] on div "Filters" at bounding box center [415, 134] width 618 height 16
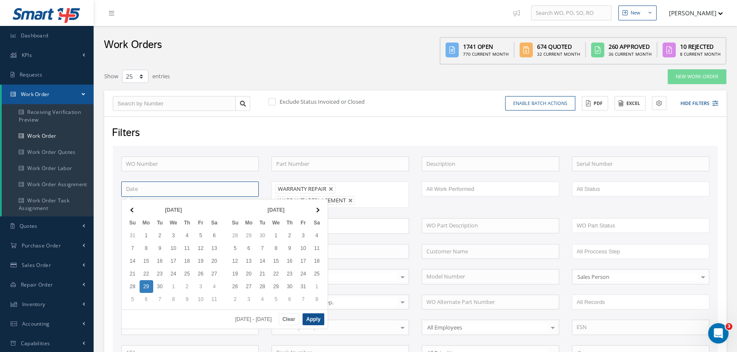
click at [205, 186] on input at bounding box center [189, 189] width 137 height 15
click at [133, 212] on th at bounding box center [133, 210] width 14 height 13
click at [133, 211] on span at bounding box center [132, 210] width 5 height 5
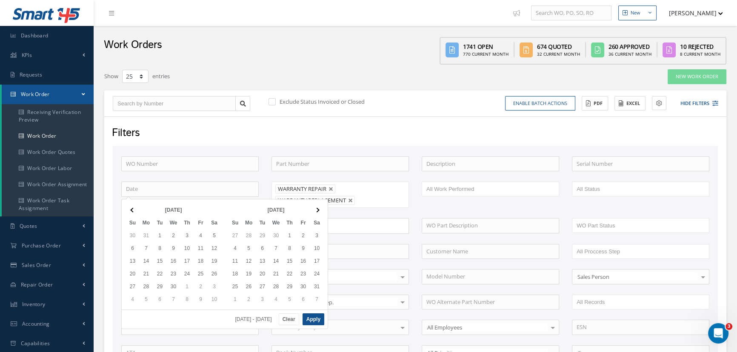
click at [133, 211] on span at bounding box center [132, 210] width 5 height 5
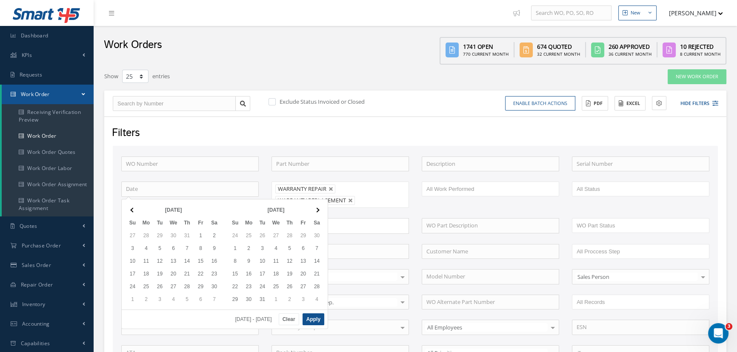
click at [133, 211] on span at bounding box center [132, 210] width 5 height 5
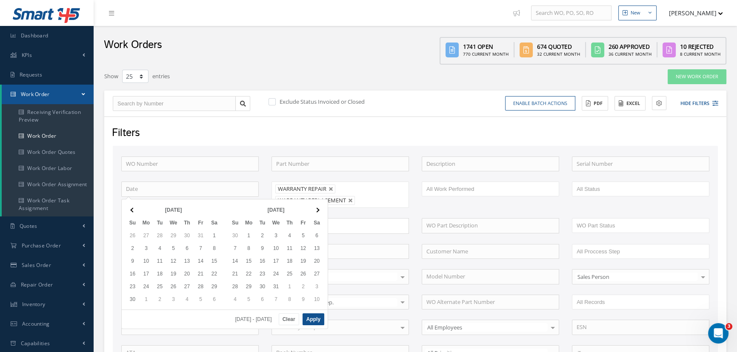
click at [133, 211] on span at bounding box center [132, 210] width 5 height 5
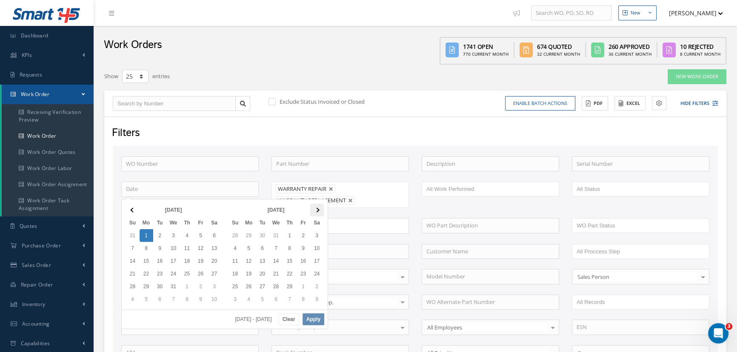
click at [316, 211] on span at bounding box center [316, 210] width 5 height 5
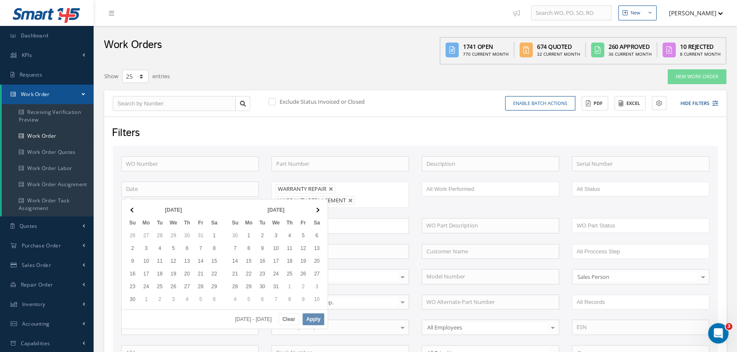
click at [316, 211] on span at bounding box center [316, 210] width 5 height 5
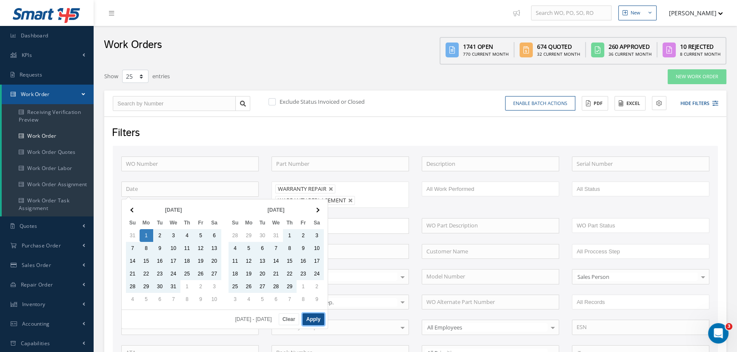
click at [314, 322] on button "Apply" at bounding box center [314, 320] width 22 height 12
type input "01/01/2024 - 01/01/2025"
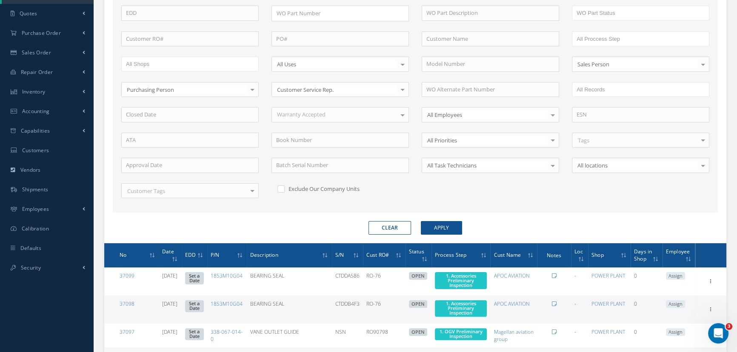
scroll to position [232, 0]
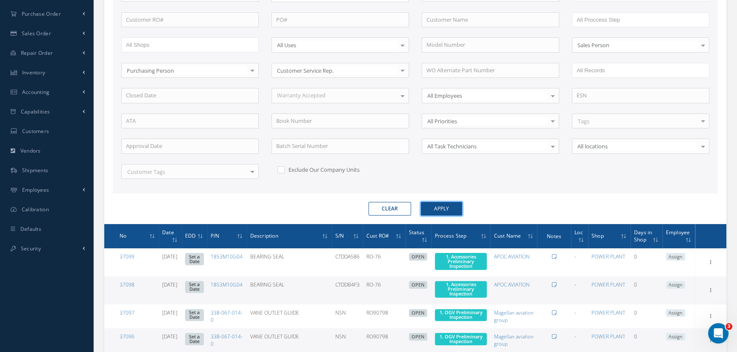
click at [437, 208] on button "Apply" at bounding box center [441, 209] width 41 height 14
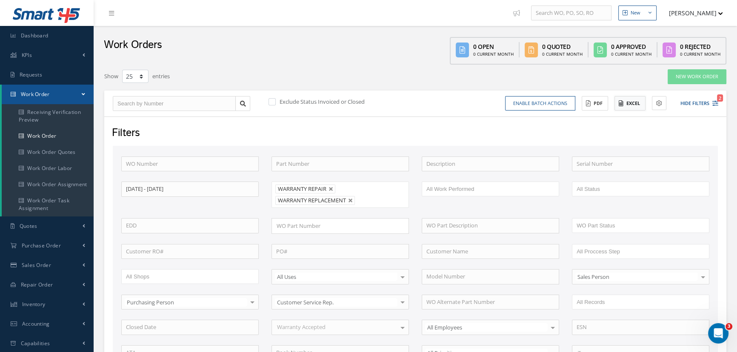
click at [623, 107] on button "Excel" at bounding box center [630, 103] width 31 height 15
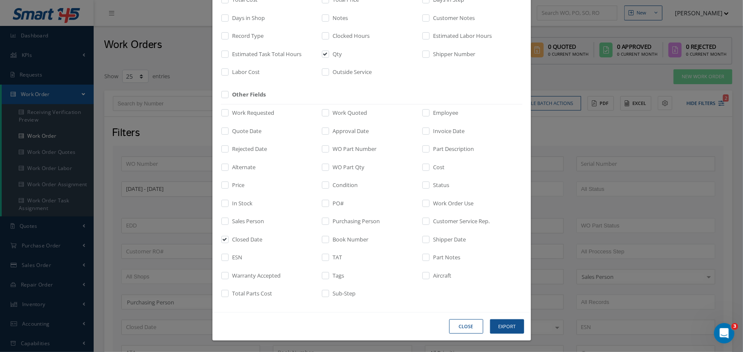
click at [463, 324] on button "Close" at bounding box center [466, 327] width 34 height 15
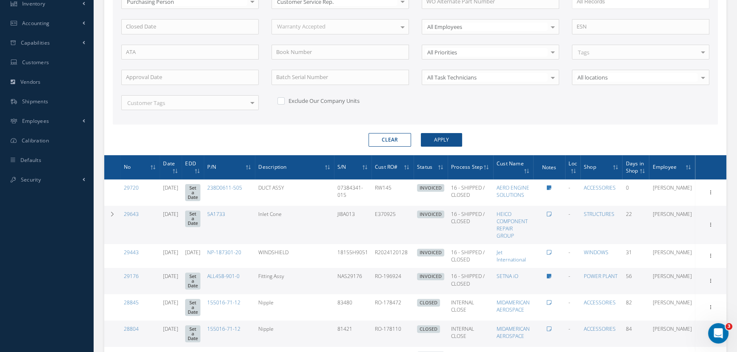
scroll to position [348, 0]
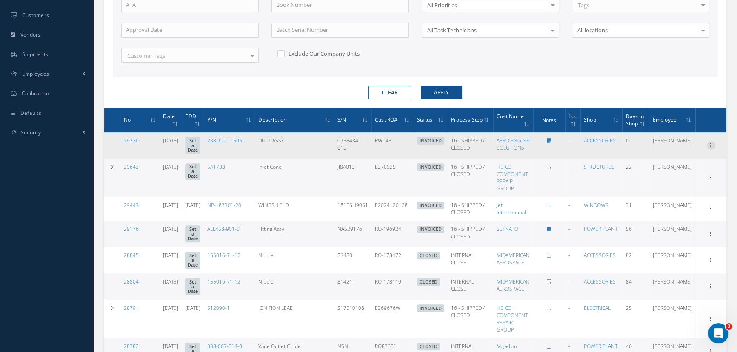
click at [710, 146] on div at bounding box center [711, 145] width 9 height 9
click at [657, 203] on link "Documents" at bounding box center [671, 205] width 67 height 11
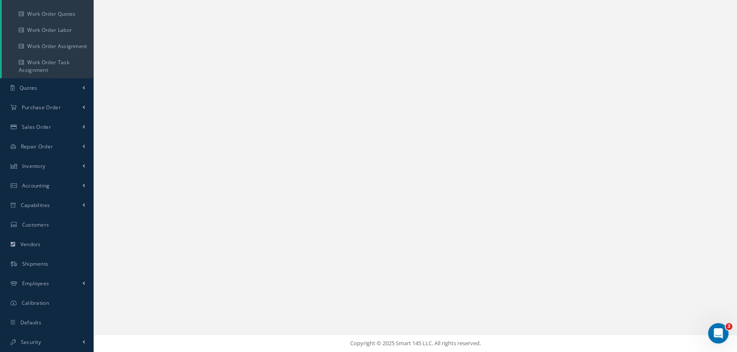
scroll to position [138, 0]
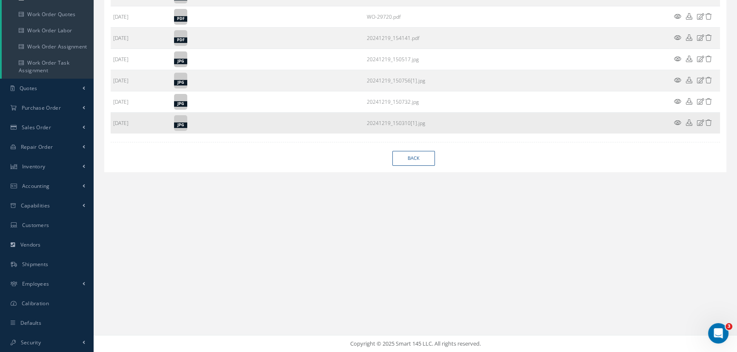
click at [672, 120] on td at bounding box center [694, 123] width 51 height 21
click at [676, 121] on icon at bounding box center [677, 123] width 7 height 6
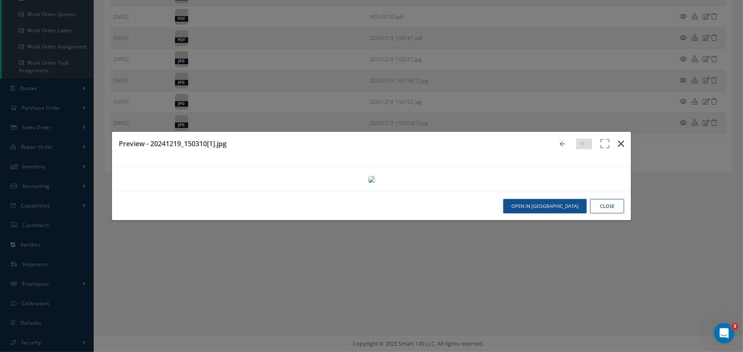
click at [620, 132] on button "button" at bounding box center [621, 144] width 20 height 24
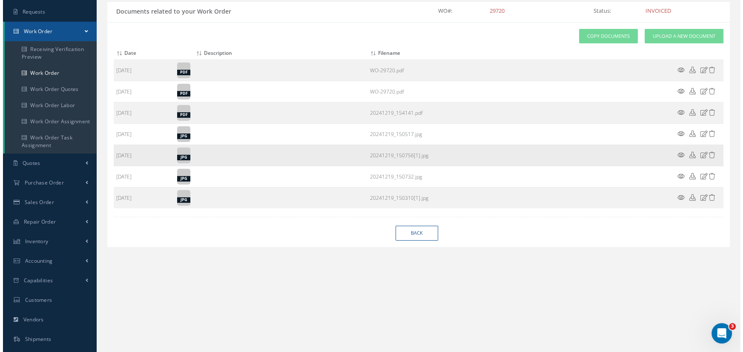
scroll to position [0, 0]
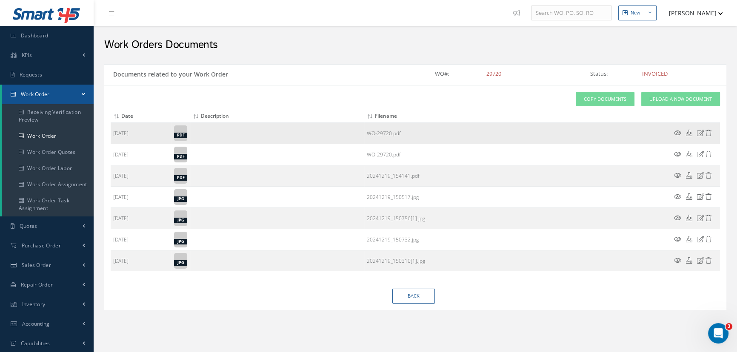
click at [675, 134] on icon at bounding box center [677, 133] width 7 height 6
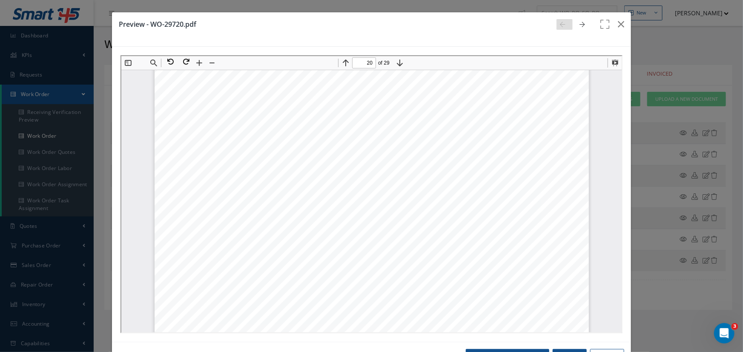
scroll to position [10875, 0]
type input "21"
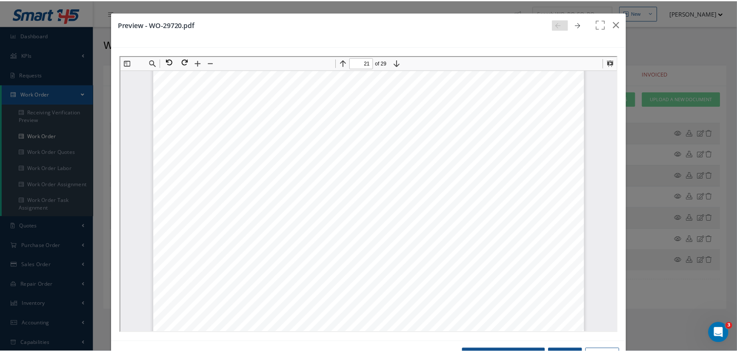
scroll to position [11416, 0]
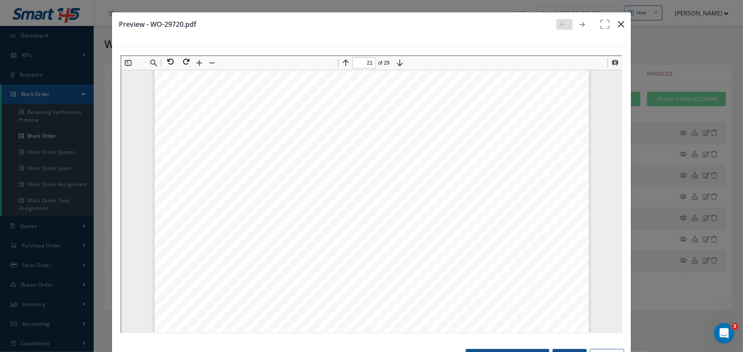
click at [612, 26] on button "button" at bounding box center [621, 24] width 20 height 24
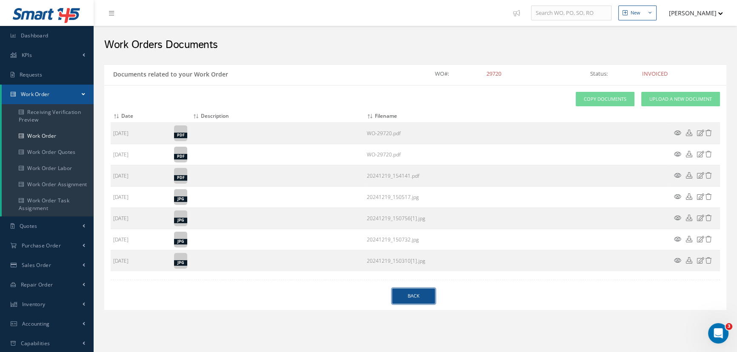
click at [394, 301] on link "Back" at bounding box center [413, 296] width 43 height 15
select select "25"
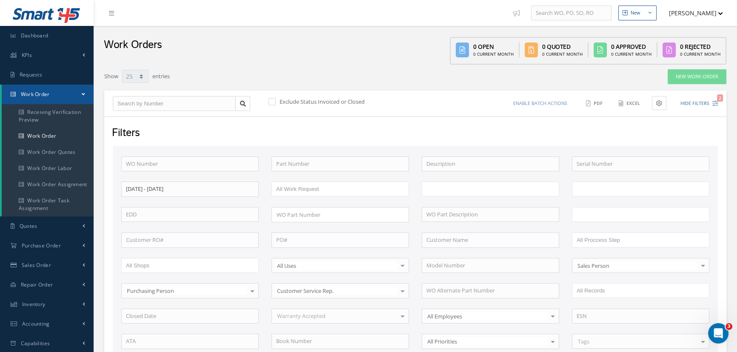
scroll to position [154, 0]
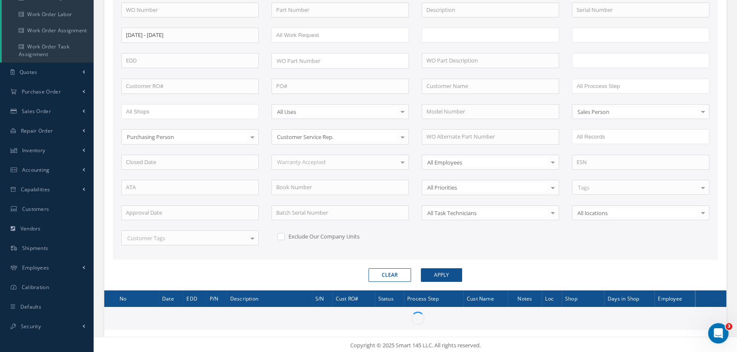
type input "All Work Performed"
type input "All Status"
type input "WO Part Status"
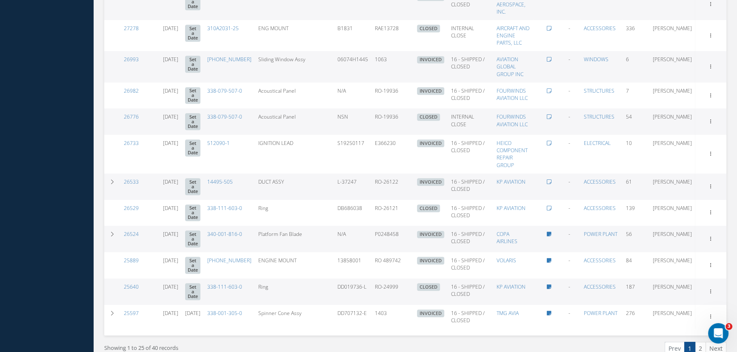
scroll to position [863, 0]
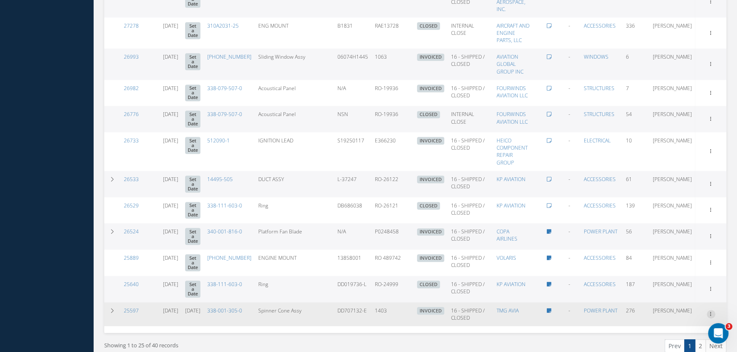
click at [714, 310] on icon at bounding box center [711, 313] width 9 height 7
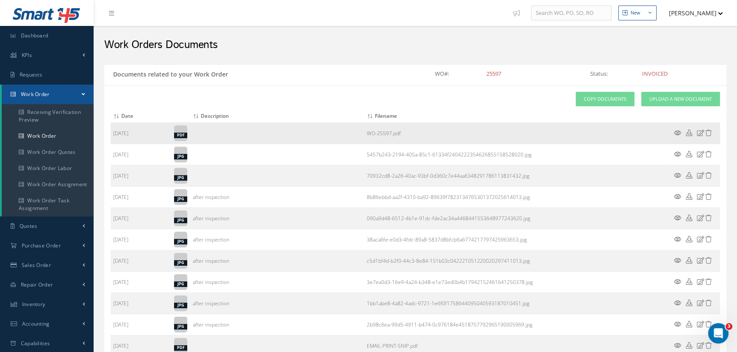
click at [677, 132] on icon at bounding box center [677, 133] width 7 height 6
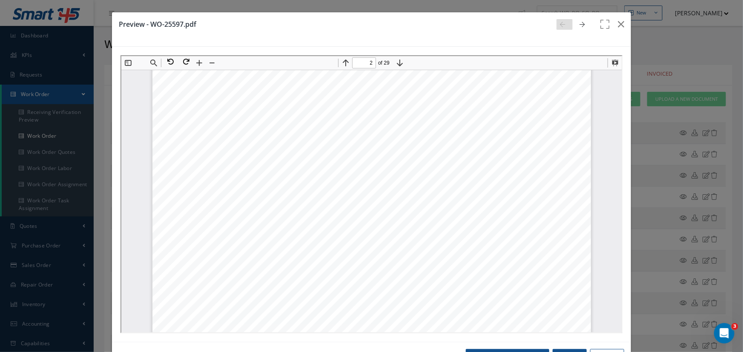
scroll to position [816, 0]
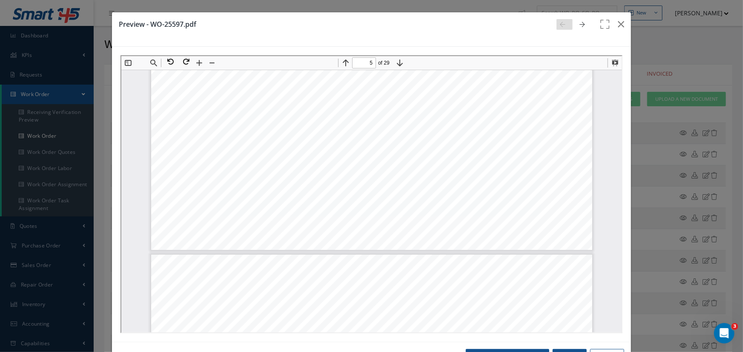
type input "6"
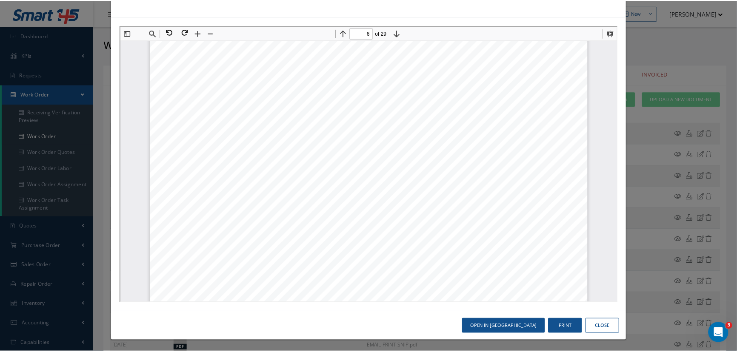
scroll to position [0, 0]
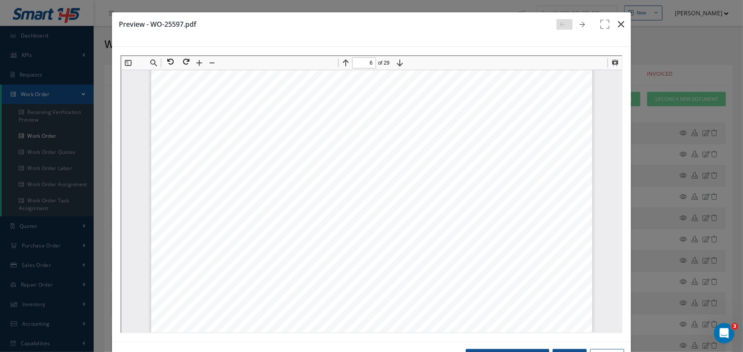
click at [618, 28] on icon "button" at bounding box center [620, 24] width 6 height 10
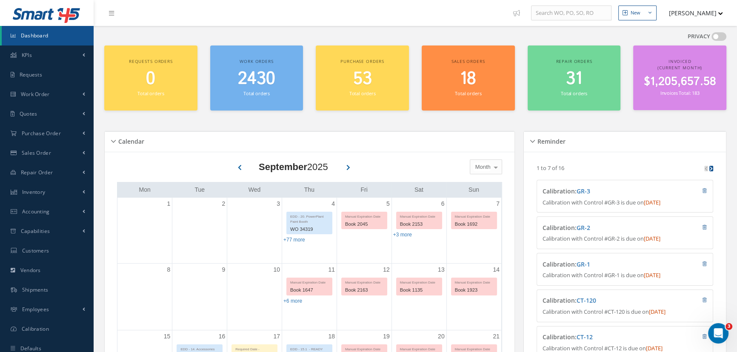
click at [35, 39] on link "Dashboard" at bounding box center [48, 36] width 92 height 20
click at [38, 96] on span "Work Order" at bounding box center [35, 94] width 29 height 7
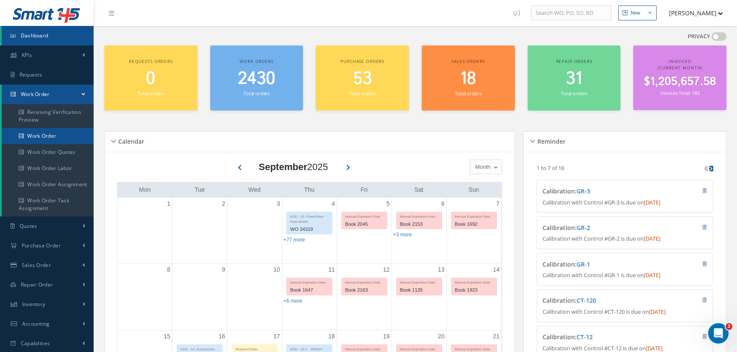
click at [39, 133] on link "Work Order" at bounding box center [48, 136] width 92 height 16
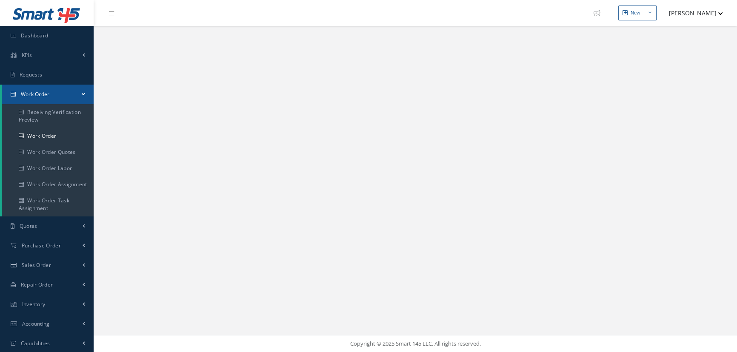
select select "25"
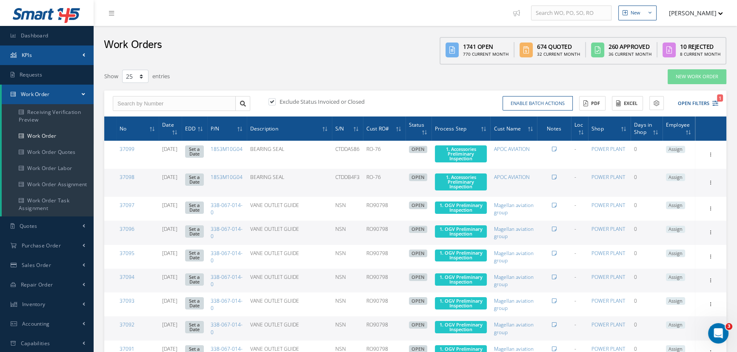
click at [32, 55] on link "KPIs" at bounding box center [47, 56] width 94 height 20
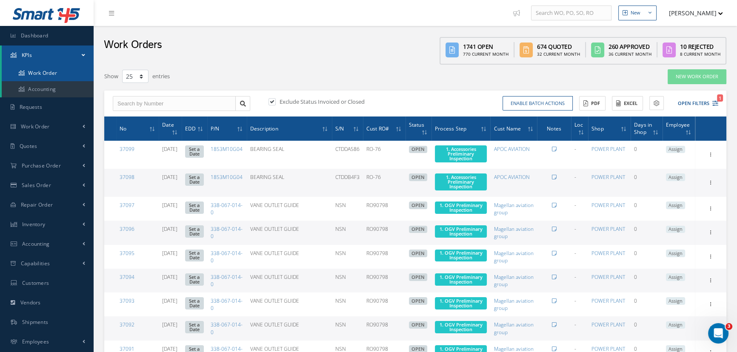
click at [41, 71] on link "Work Order" at bounding box center [48, 73] width 92 height 16
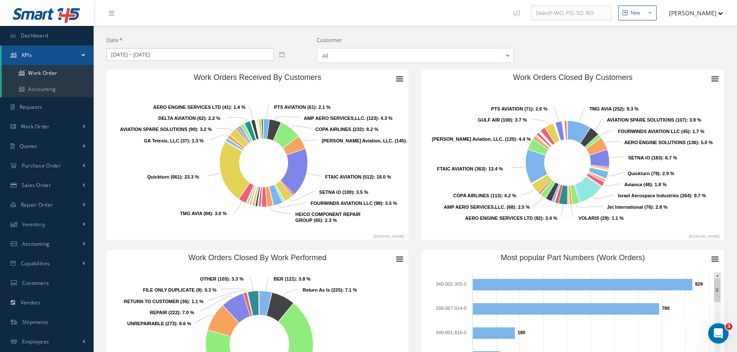
click at [282, 54] on icon at bounding box center [282, 54] width 6 height 6
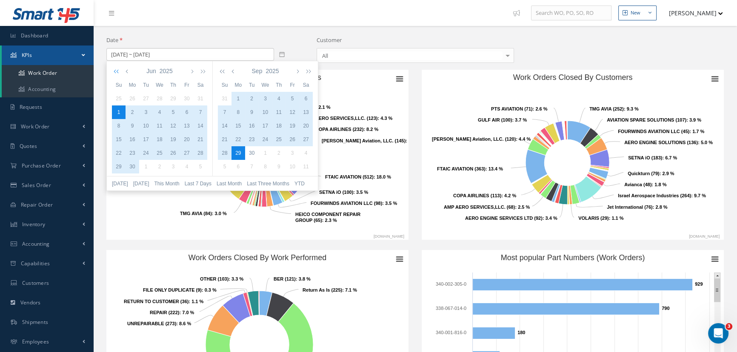
click at [115, 71] on icon "button" at bounding box center [118, 71] width 9 height 7
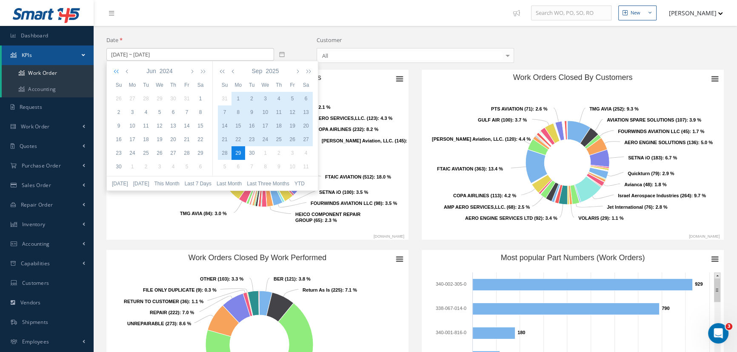
click at [115, 70] on icon "button" at bounding box center [118, 71] width 9 height 7
click at [202, 71] on icon "button" at bounding box center [201, 71] width 9 height 7
click at [127, 69] on icon "button" at bounding box center [128, 71] width 4 height 7
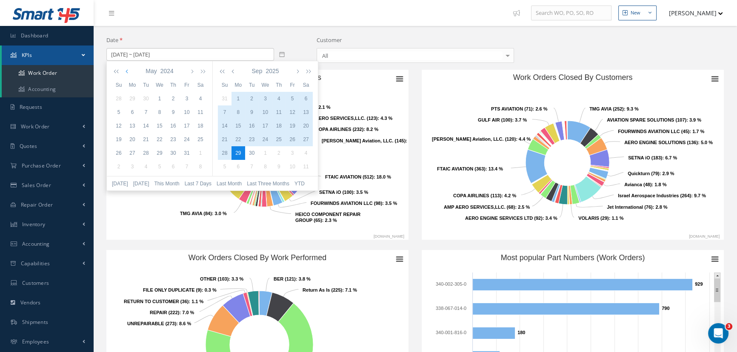
click at [127, 69] on icon "button" at bounding box center [128, 71] width 4 height 7
click at [131, 99] on div "1" at bounding box center [133, 99] width 14 height 8
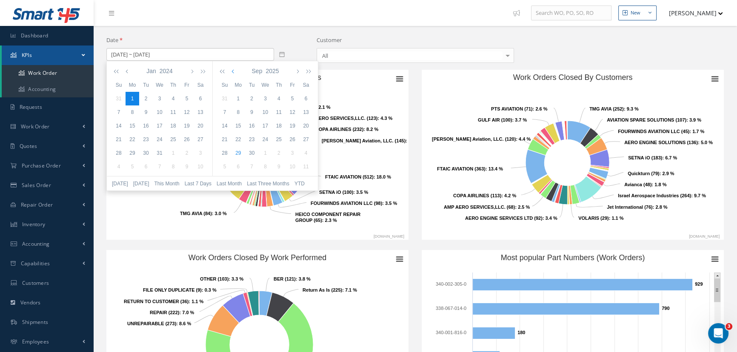
click at [232, 72] on icon "button" at bounding box center [234, 71] width 4 height 7
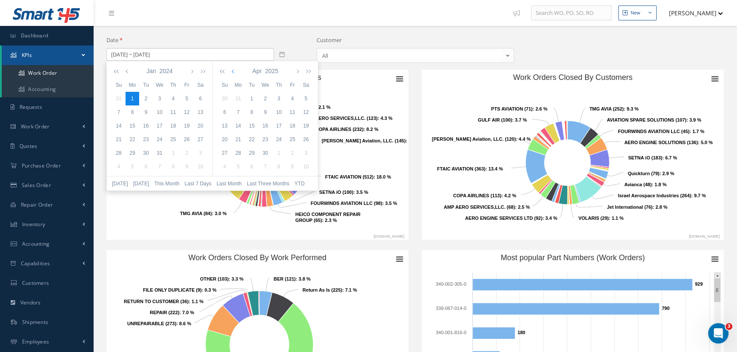
click at [232, 72] on icon "button" at bounding box center [234, 71] width 4 height 7
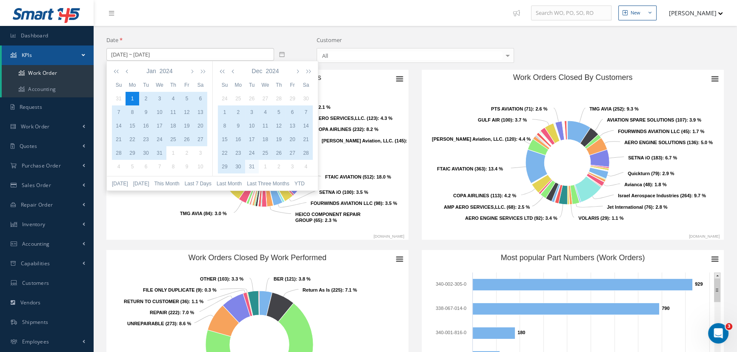
click at [254, 167] on div "31" at bounding box center [252, 167] width 14 height 8
type input "01/01/2024 ~ 12/31/2024"
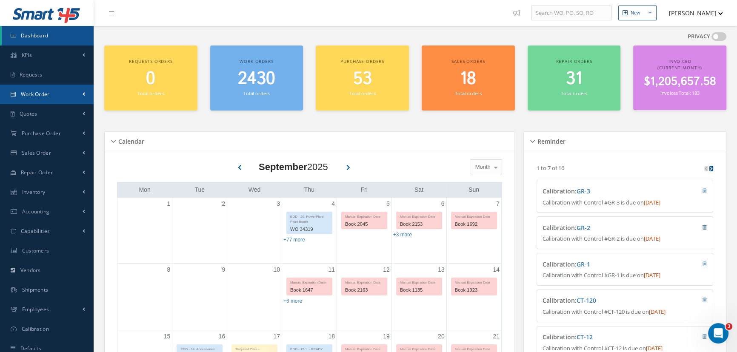
click at [32, 99] on link "Work Order" at bounding box center [47, 95] width 94 height 20
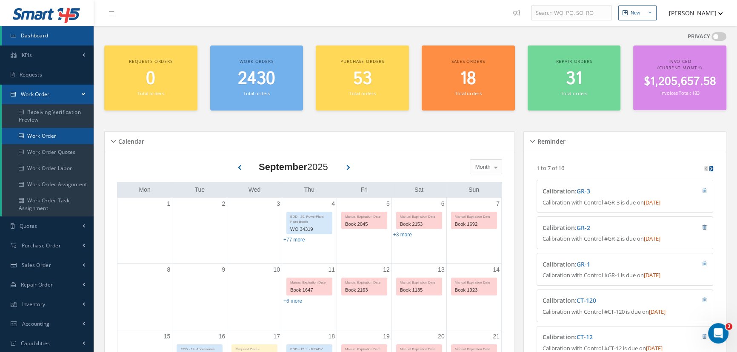
click at [37, 131] on link "Work Order" at bounding box center [48, 136] width 92 height 16
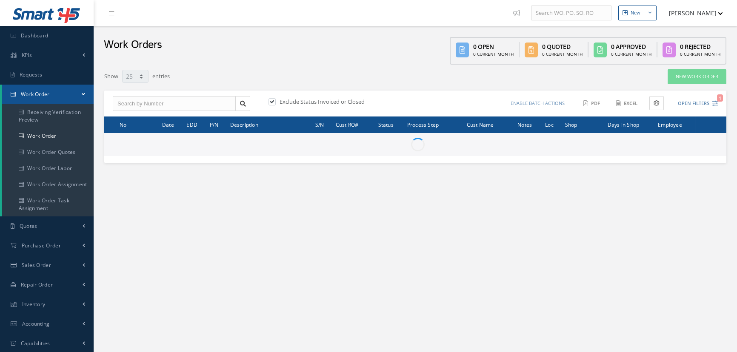
select select "25"
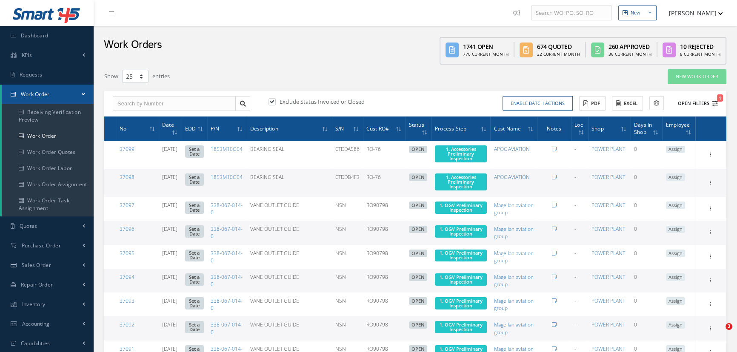
type input "All Work Request"
type input "All Work Performed"
type input "All Status"
type input "WO Part Status"
click at [692, 105] on button "Open Filters 1" at bounding box center [694, 104] width 48 height 14
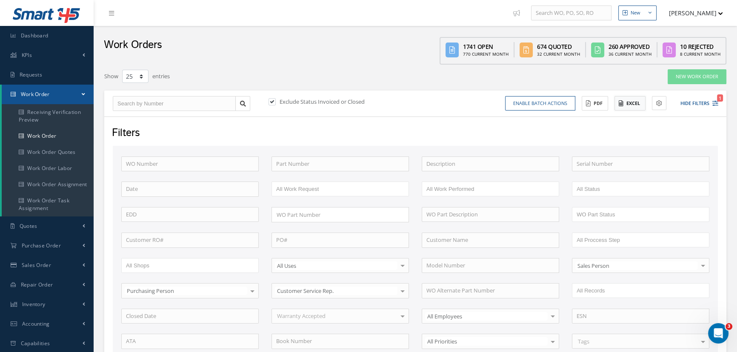
click at [630, 103] on button "Excel" at bounding box center [630, 103] width 31 height 15
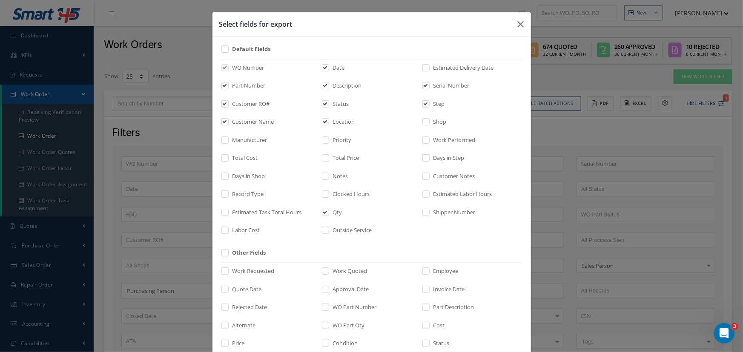
click at [239, 105] on label "Customer RO#" at bounding box center [250, 104] width 40 height 9
click at [228, 105] on input "checkbox" at bounding box center [226, 107] width 6 height 10
click at [232, 101] on label "Customer RO#" at bounding box center [250, 104] width 40 height 9
click at [228, 102] on input "checkbox" at bounding box center [226, 107] width 6 height 10
checkbox input "true"
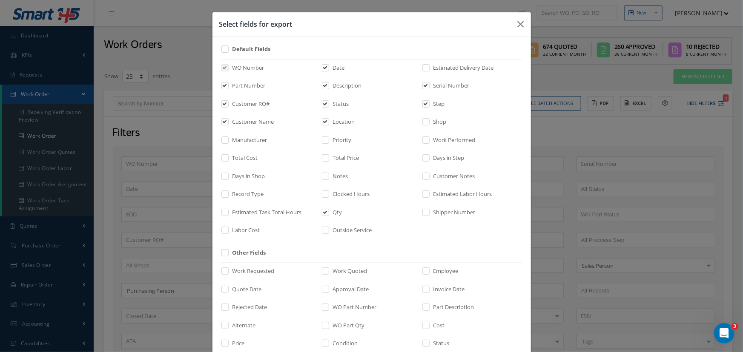
click at [331, 105] on label "Status" at bounding box center [340, 104] width 18 height 9
click at [329, 105] on input "checkbox" at bounding box center [326, 107] width 6 height 10
checkbox input "false"
click at [331, 120] on label "Location" at bounding box center [343, 122] width 24 height 9
click at [328, 120] on input "checkbox" at bounding box center [326, 125] width 6 height 10
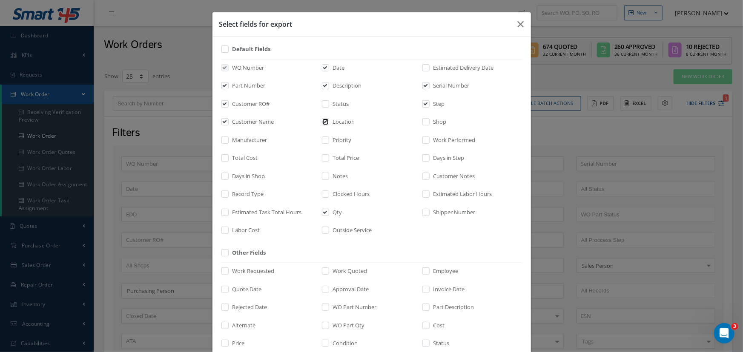
checkbox input "false"
click at [434, 102] on label "Step" at bounding box center [438, 104] width 14 height 9
click at [429, 102] on input "checkbox" at bounding box center [426, 107] width 6 height 10
checkbox input "false"
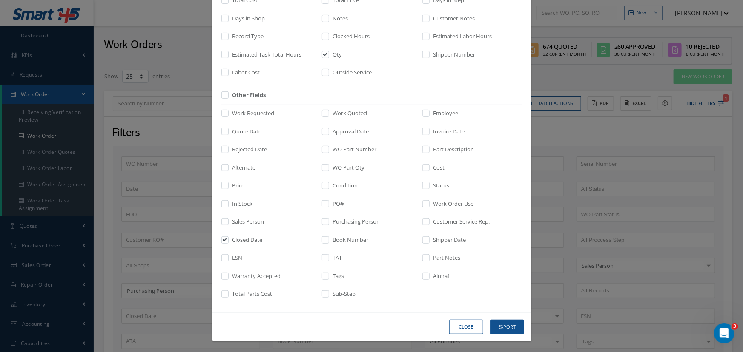
scroll to position [158, 0]
click at [498, 324] on button "Export" at bounding box center [507, 327] width 34 height 15
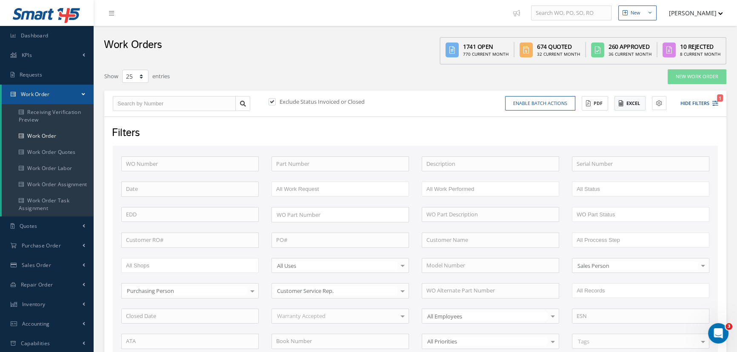
click at [637, 106] on button "Excel" at bounding box center [630, 103] width 31 height 15
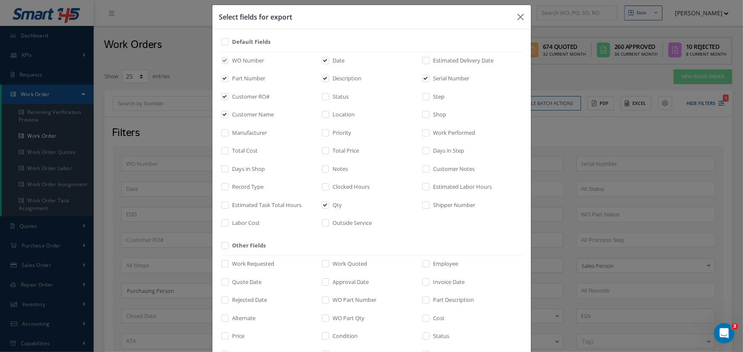
scroll to position [0, 0]
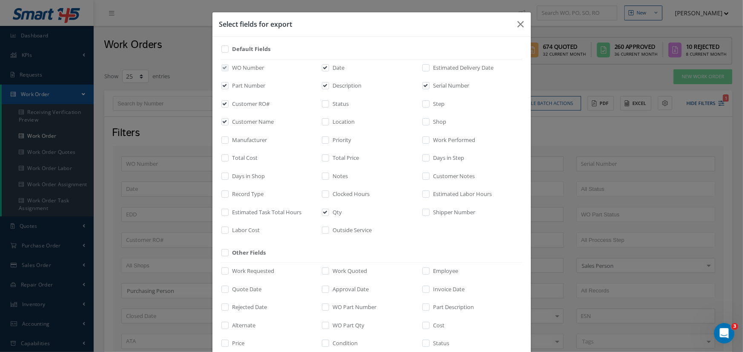
click at [260, 50] on label "Default Fields" at bounding box center [250, 49] width 40 height 9
click at [228, 50] on input "checkbox" at bounding box center [226, 52] width 6 height 10
checkbox input "true"
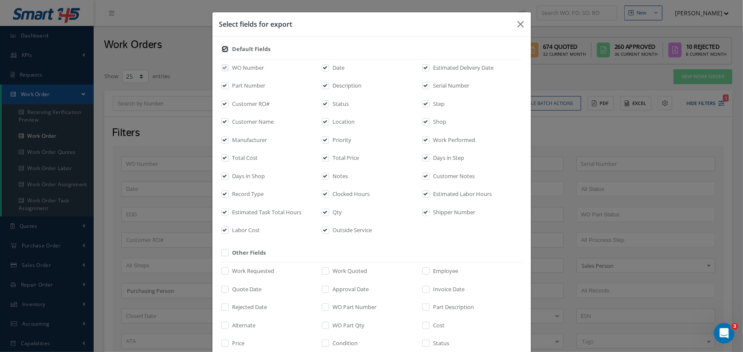
checkbox input "true"
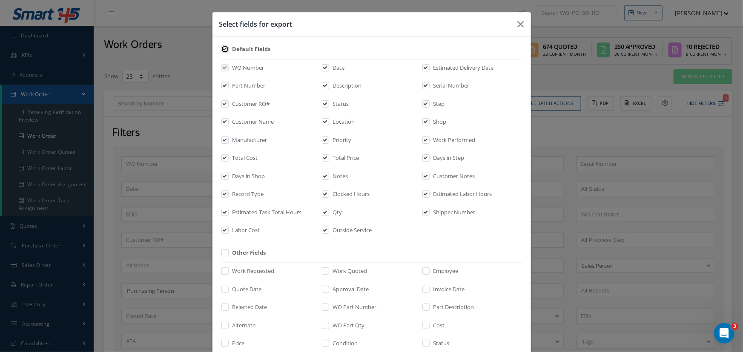
checkbox input "true"
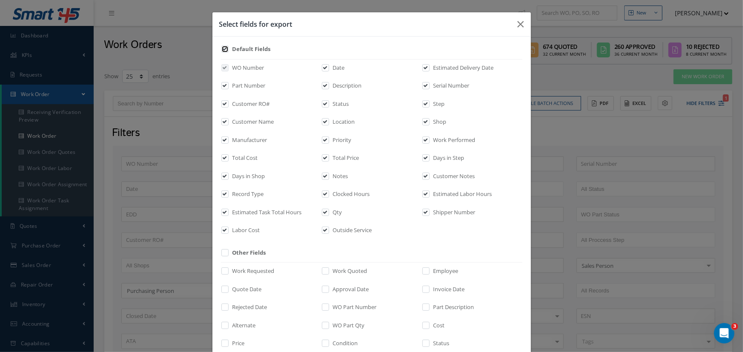
checkbox input "true"
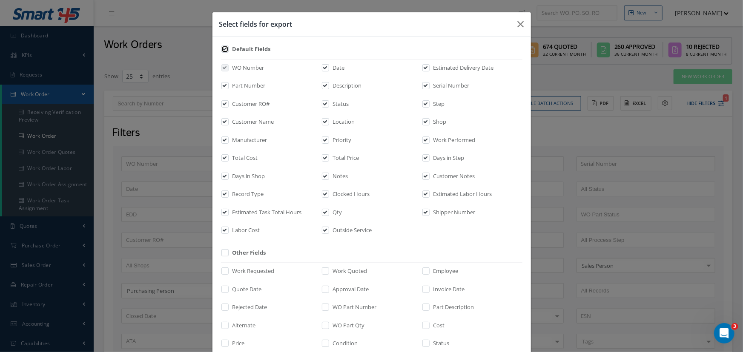
checkbox input "true"
click at [260, 50] on label "Default Fields" at bounding box center [250, 49] width 40 height 9
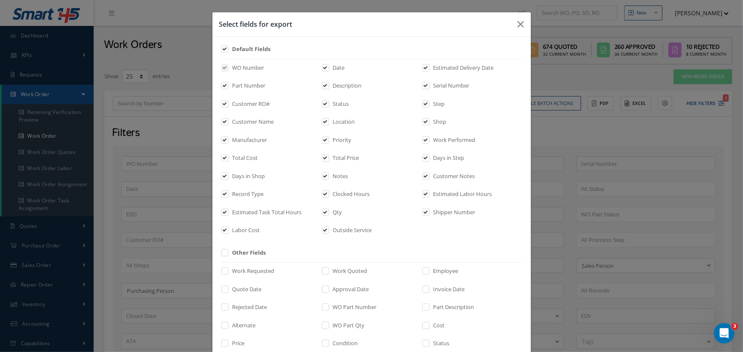
click at [228, 50] on input "checkbox" at bounding box center [226, 52] width 6 height 10
checkbox input "false"
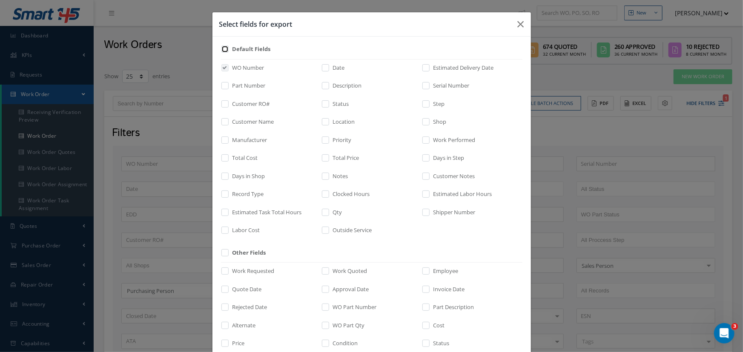
checkbox input "false"
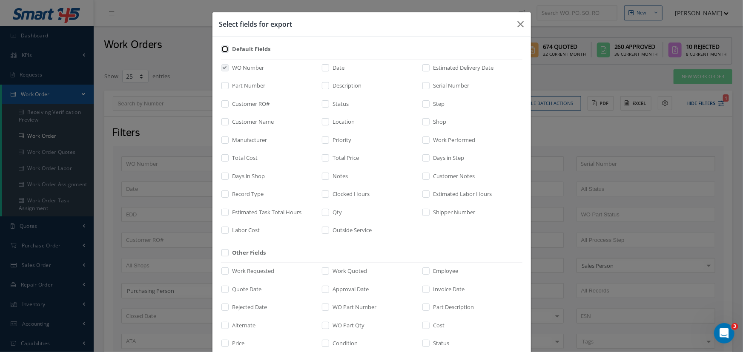
checkbox input "false"
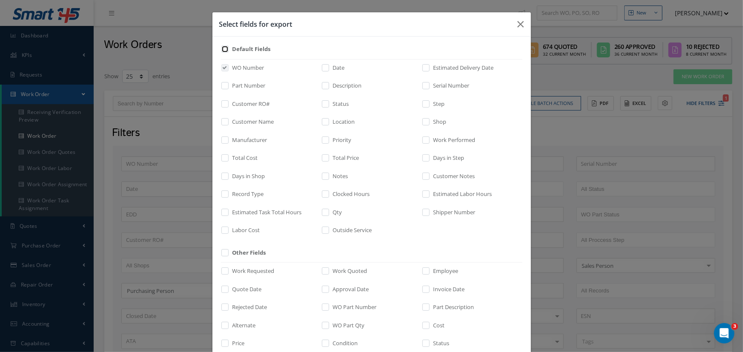
checkbox input "false"
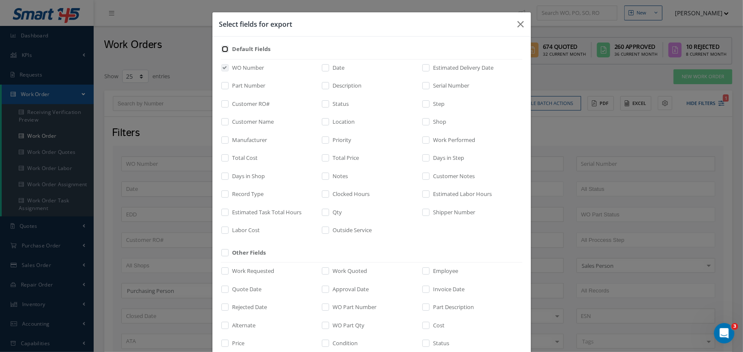
checkbox input "false"
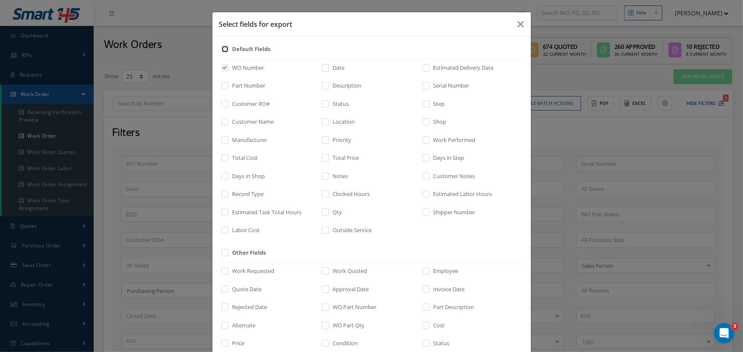
checkbox input "false"
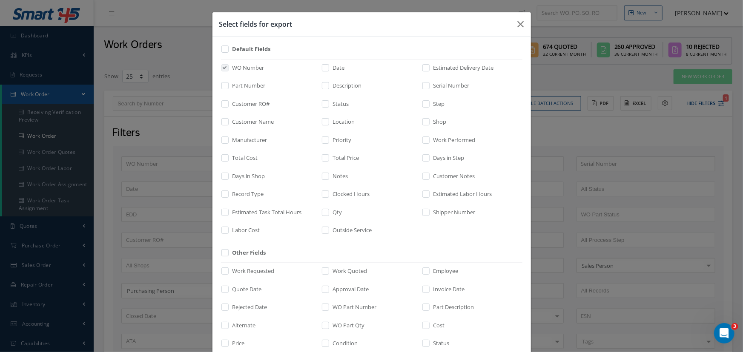
click at [237, 86] on label "Part Number" at bounding box center [247, 86] width 35 height 9
click at [228, 86] on input "checkbox" at bounding box center [226, 89] width 6 height 10
checkbox input "true"
click at [237, 106] on label "Customer RO#" at bounding box center [250, 104] width 40 height 9
click at [228, 106] on input "checkbox" at bounding box center [226, 107] width 6 height 10
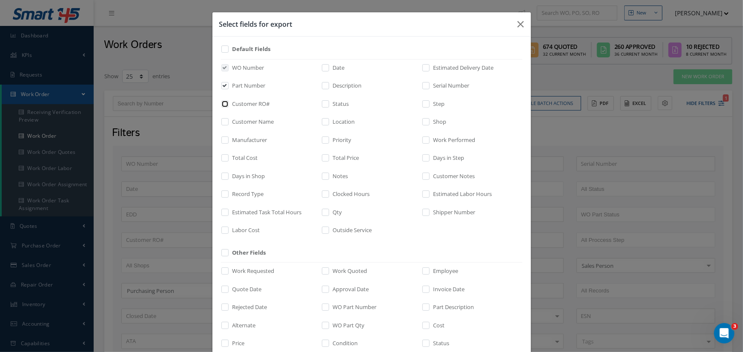
checkbox input "true"
click at [237, 123] on label "Customer Name" at bounding box center [252, 122] width 44 height 9
click at [228, 123] on input "checkbox" at bounding box center [226, 125] width 6 height 10
checkbox input "true"
click at [323, 66] on input "checkbox" at bounding box center [326, 71] width 6 height 10
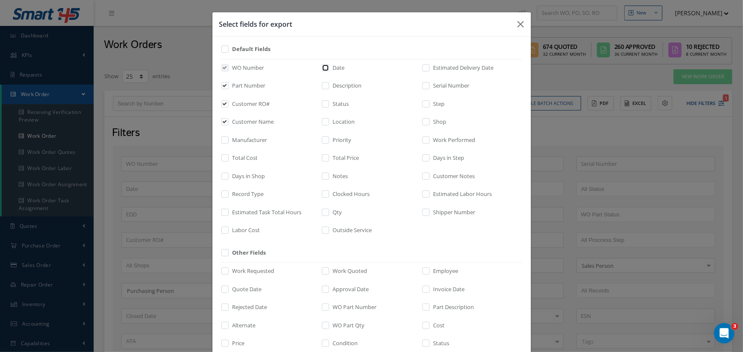
checkbox input "true"
click at [329, 82] on label at bounding box center [330, 88] width 2 height 12
click at [324, 84] on input "checkbox" at bounding box center [326, 89] width 6 height 10
checkbox input "true"
click at [323, 213] on input "checkbox" at bounding box center [326, 215] width 6 height 10
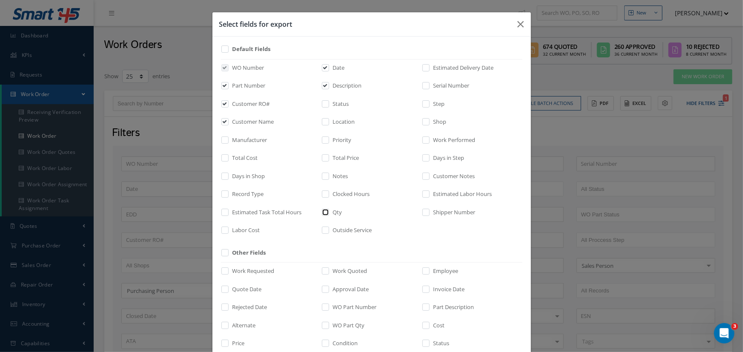
checkbox input "true"
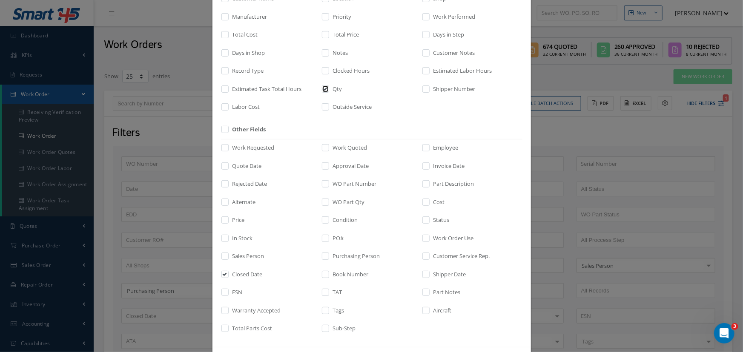
scroll to position [158, 0]
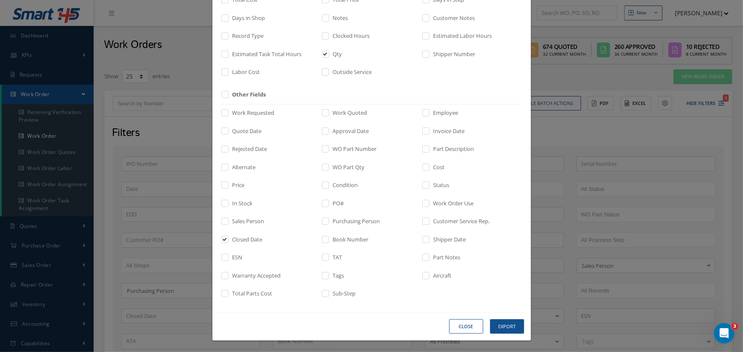
click at [230, 236] on label "Closed Date" at bounding box center [246, 240] width 32 height 9
click at [227, 237] on input "checkbox" at bounding box center [226, 242] width 6 height 10
checkbox input "false"
click at [494, 323] on button "Export" at bounding box center [507, 327] width 34 height 15
